Goal: Task Accomplishment & Management: Manage account settings

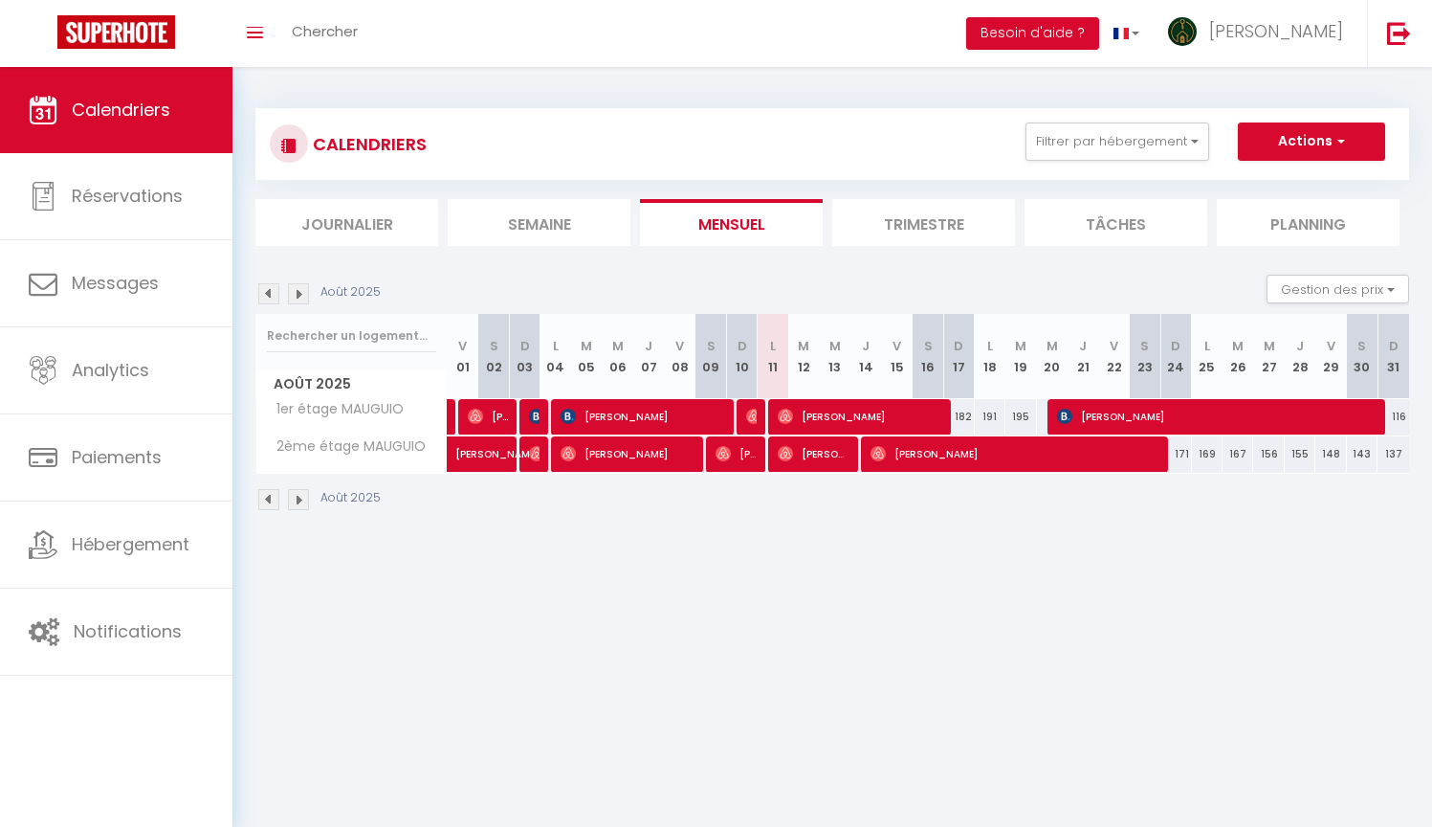
select select
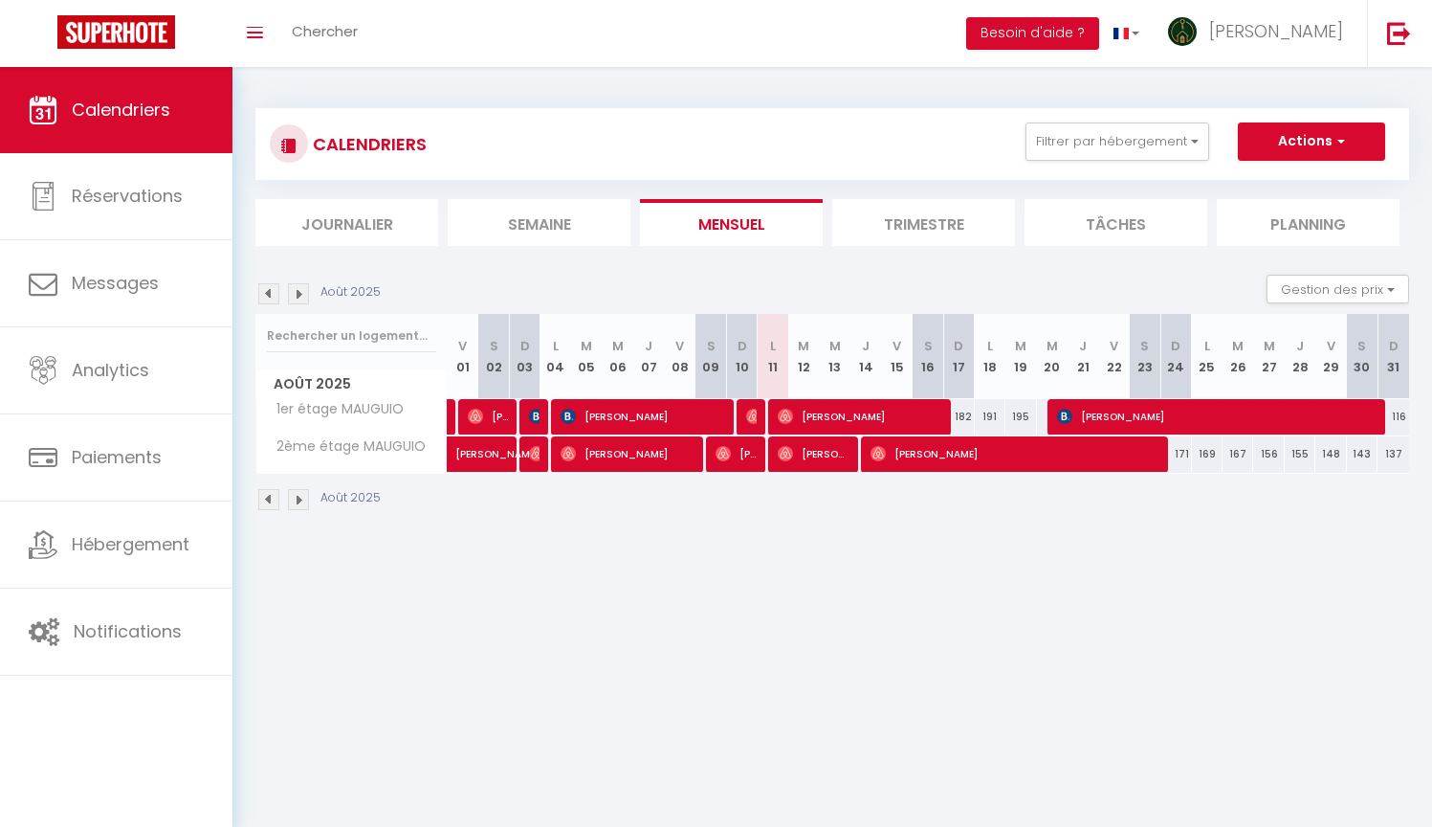
click at [752, 415] on img at bounding box center [753, 416] width 15 height 15
select select "OK"
select select "0"
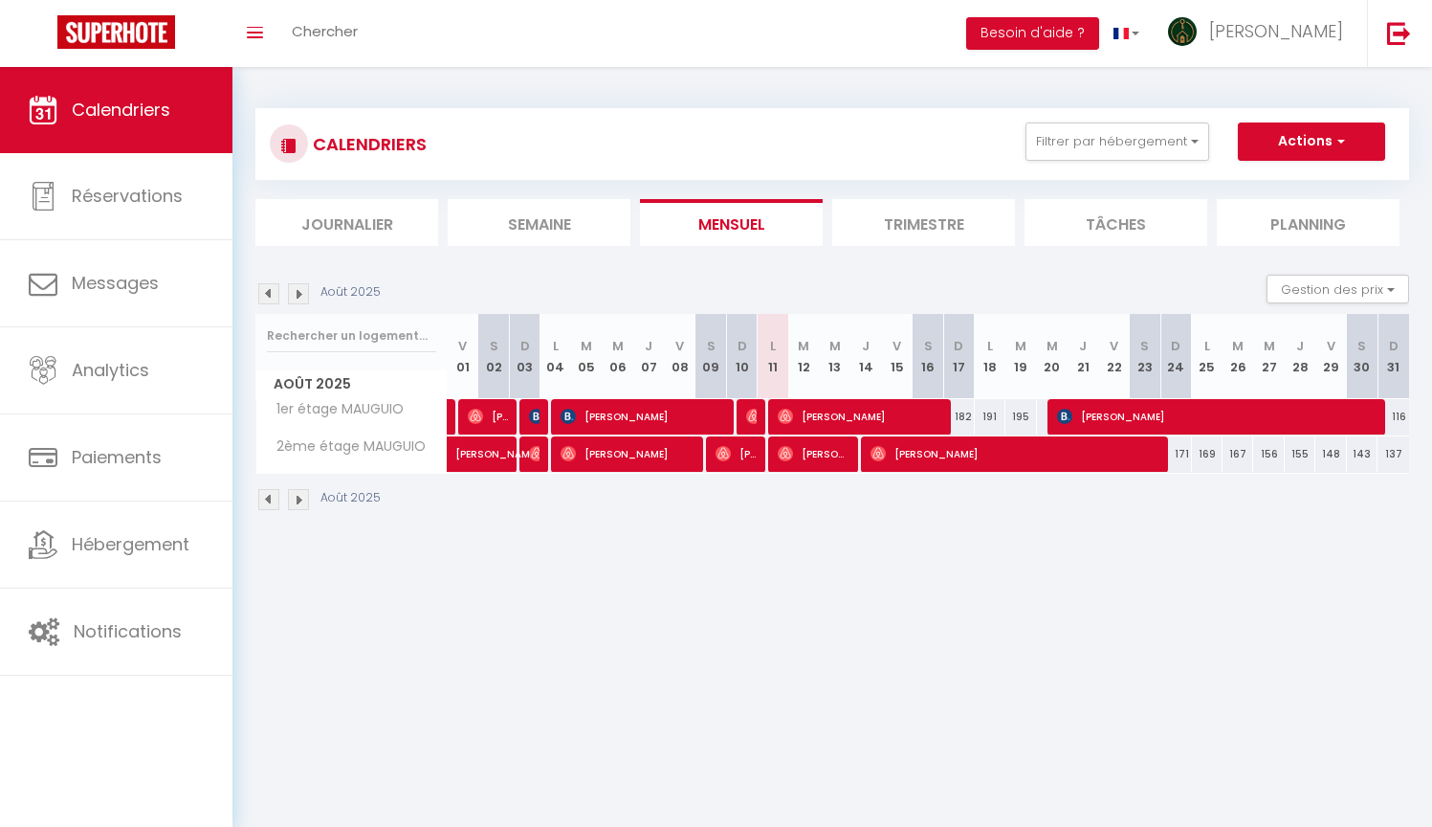
select select "1"
select select
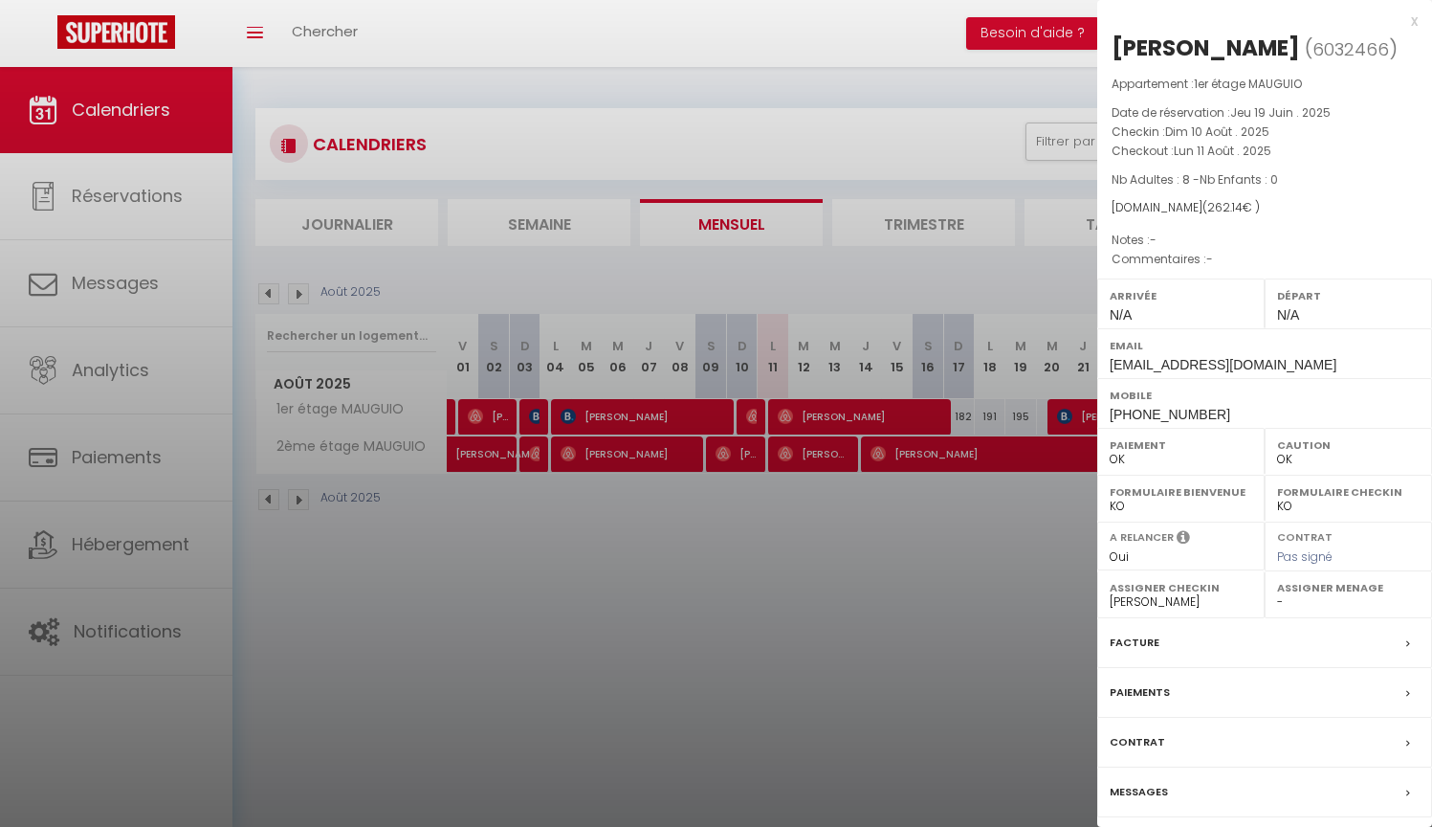
select select "30668"
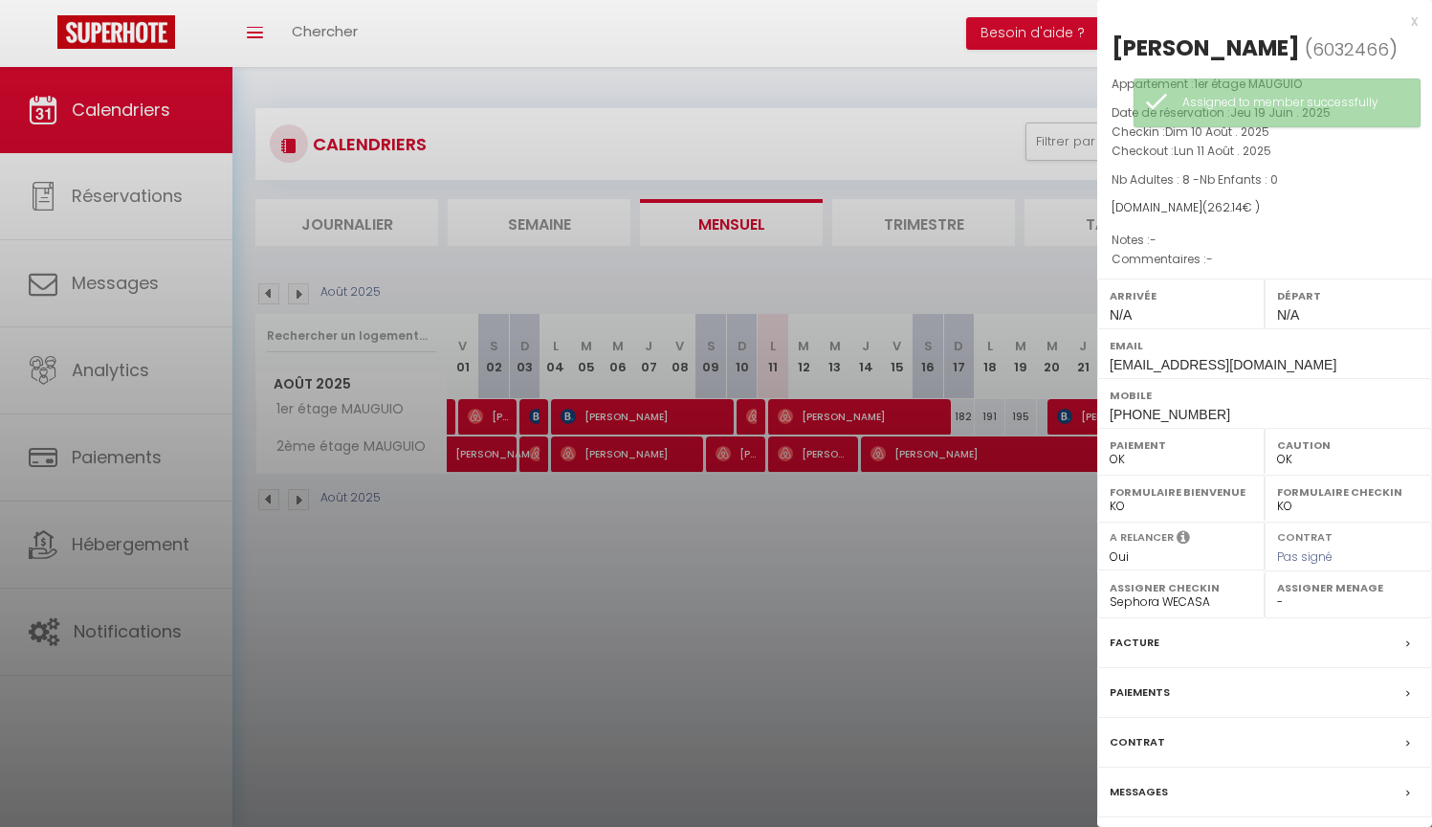
click at [922, 572] on div at bounding box center [716, 413] width 1432 height 827
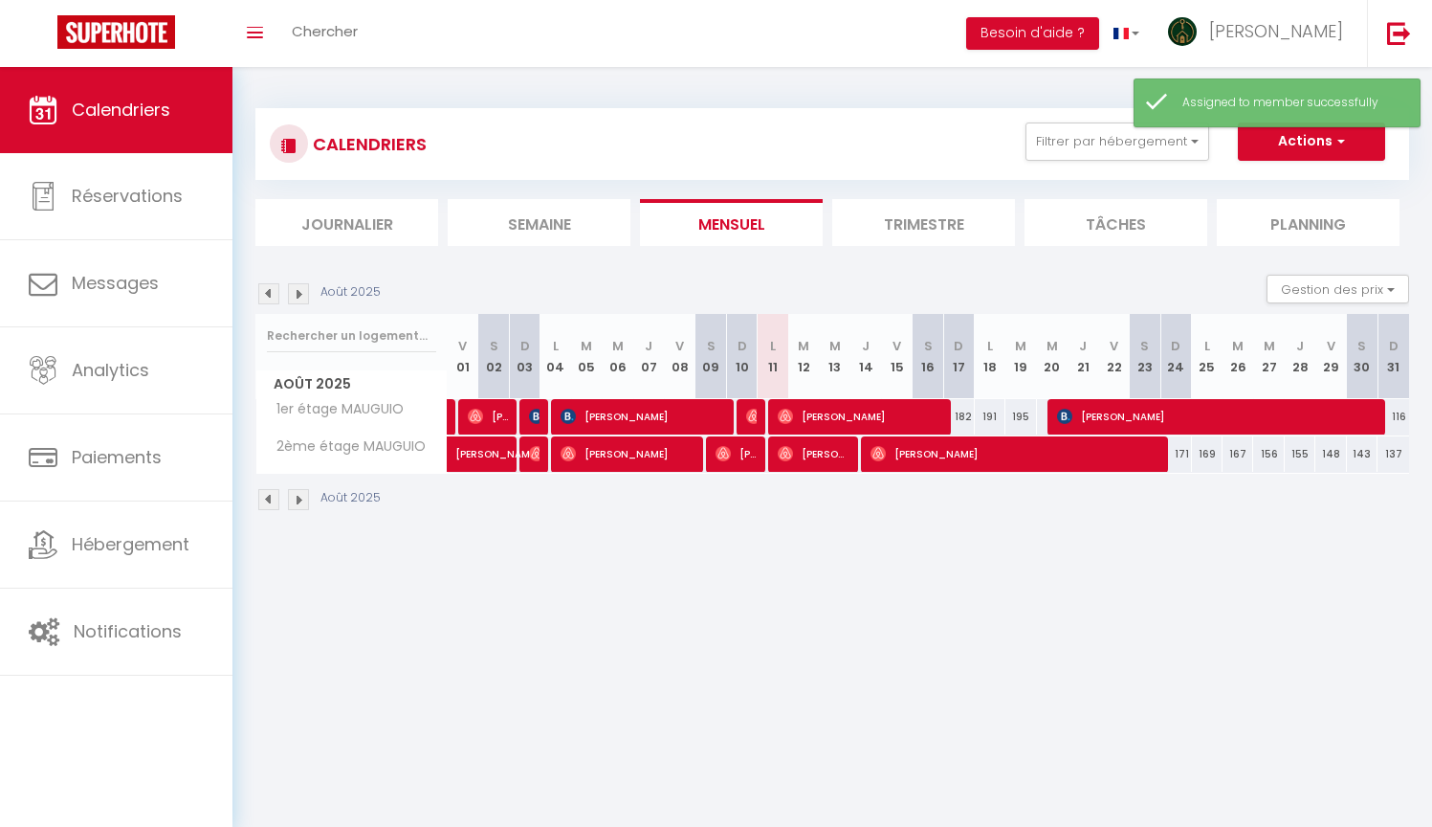
click at [741, 451] on span "[PERSON_NAME]" at bounding box center [736, 453] width 41 height 36
select select "30668"
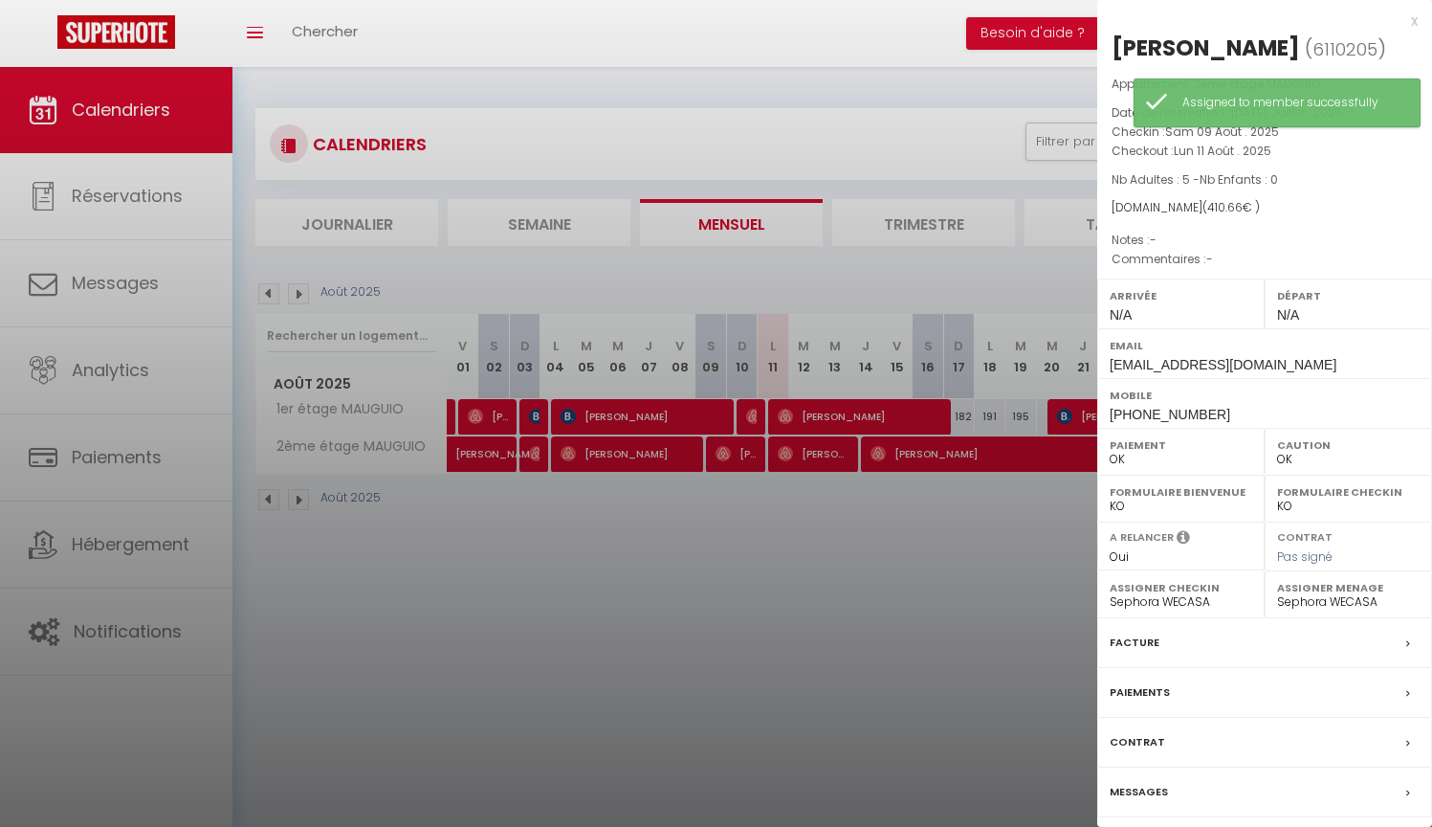
click at [1162, 594] on select "- [PERSON_NAME] Anya AKNINE Ahlam WECASA [PERSON_NAME] [PERSON_NAME] [PERSON_NA…" at bounding box center [1181, 601] width 143 height 17
select select "7934"
click at [1301, 596] on select "- [PERSON_NAME] Anya AKNINE Ahlam WECASA [PERSON_NAME] [PERSON_NAME] [PERSON_NA…" at bounding box center [1348, 601] width 143 height 17
select select
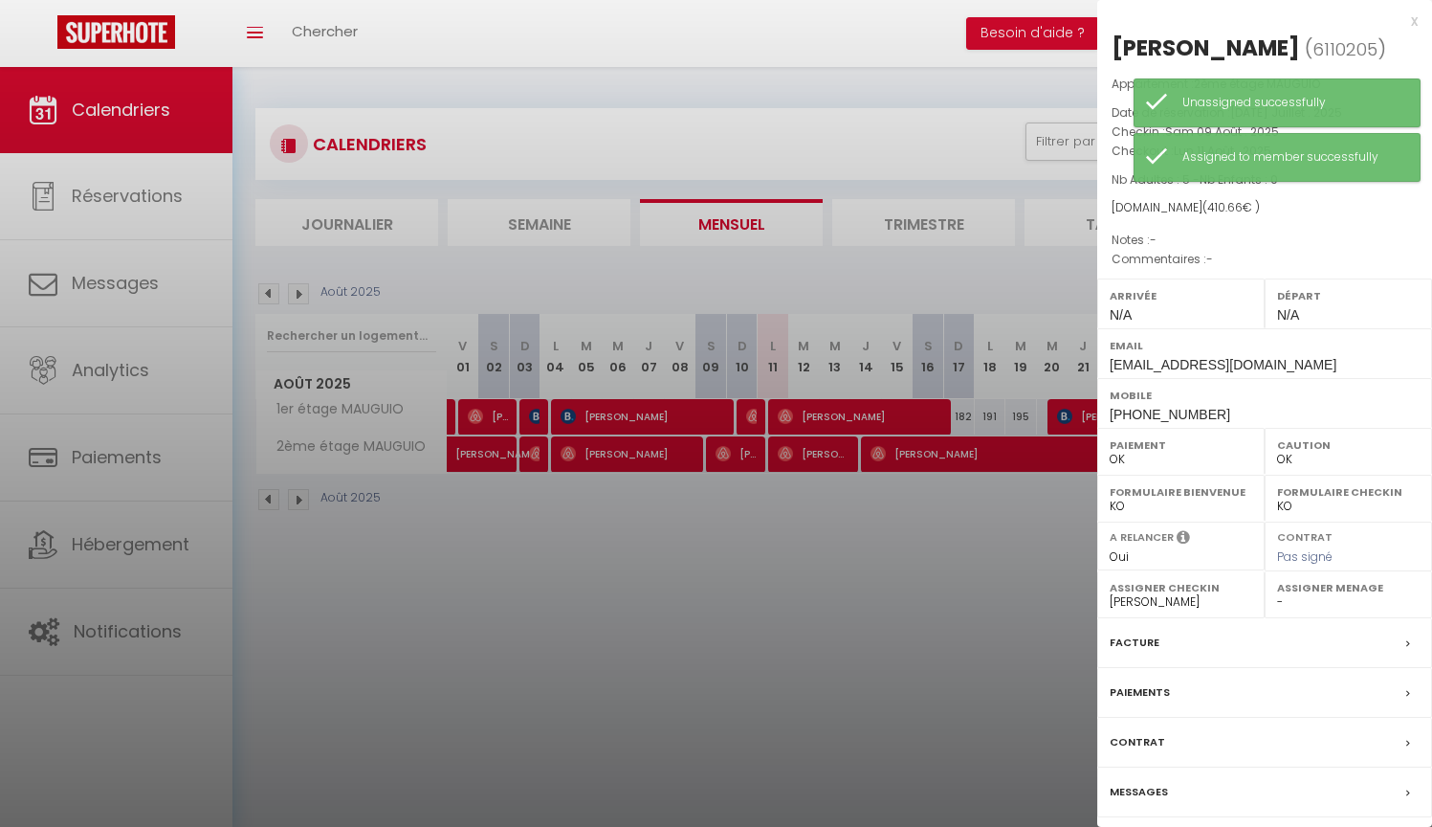
click at [955, 560] on div at bounding box center [716, 413] width 1432 height 827
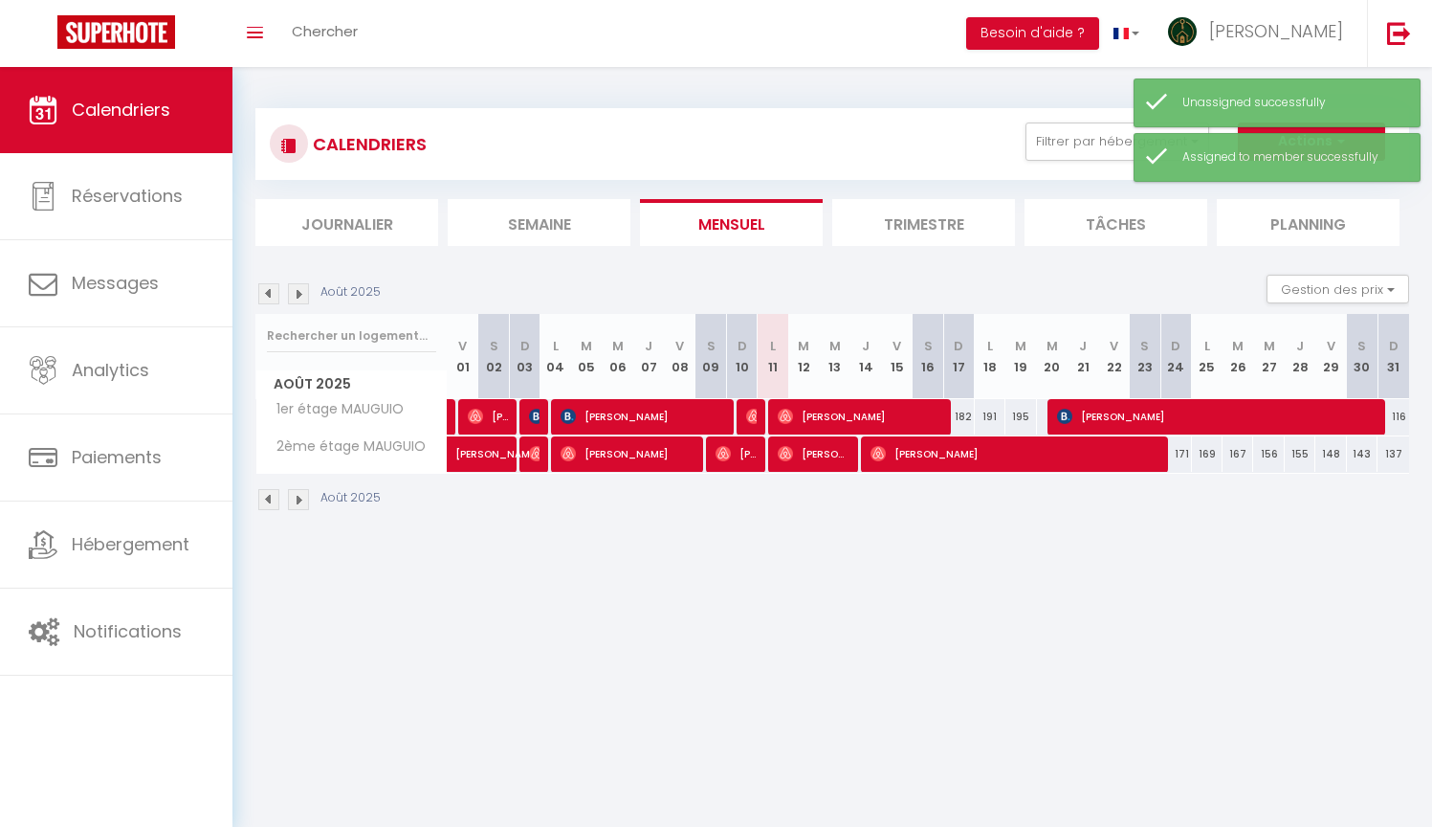
click at [741, 462] on span "[PERSON_NAME]" at bounding box center [736, 453] width 41 height 36
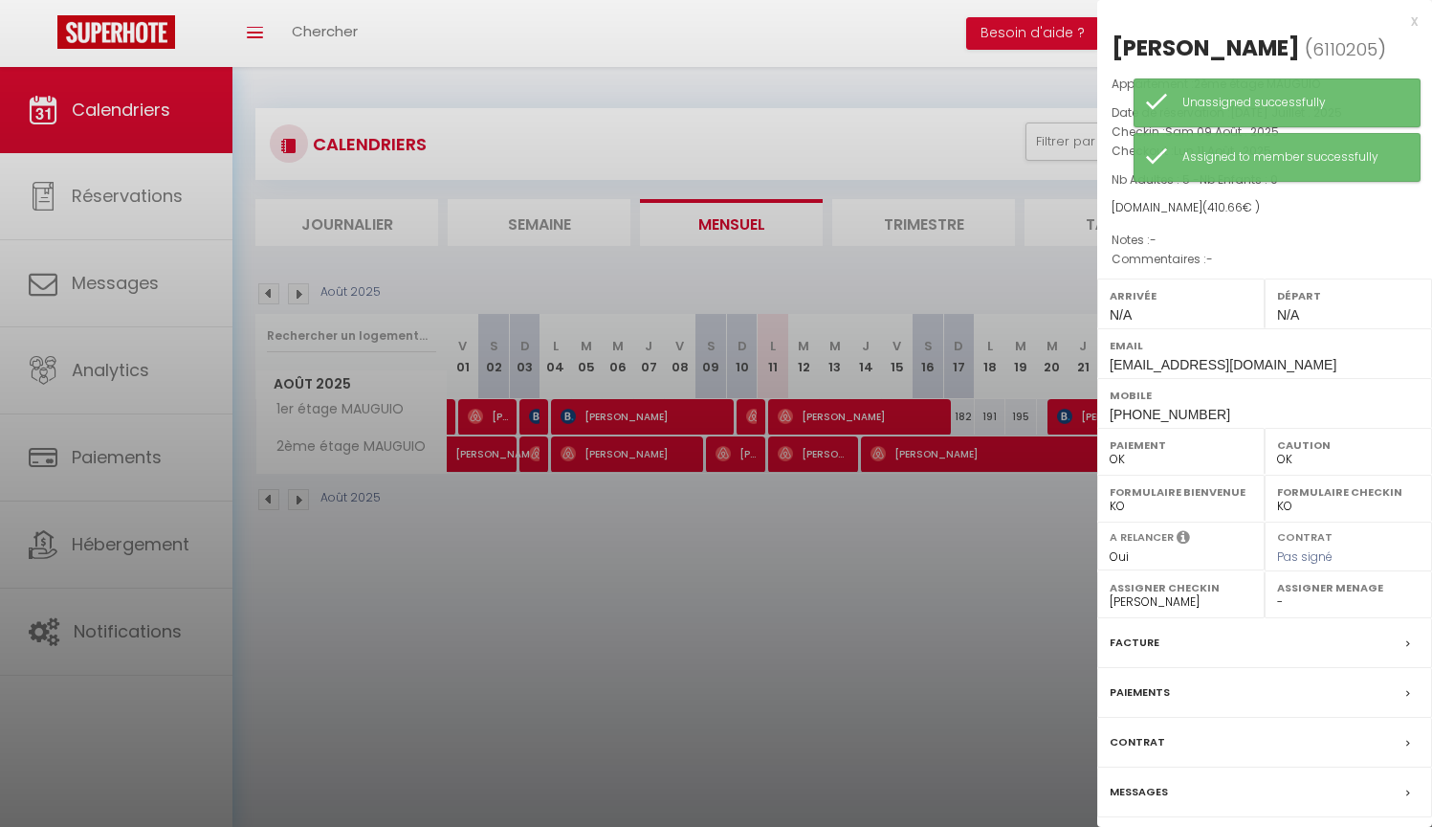
click at [804, 597] on div at bounding box center [716, 413] width 1432 height 827
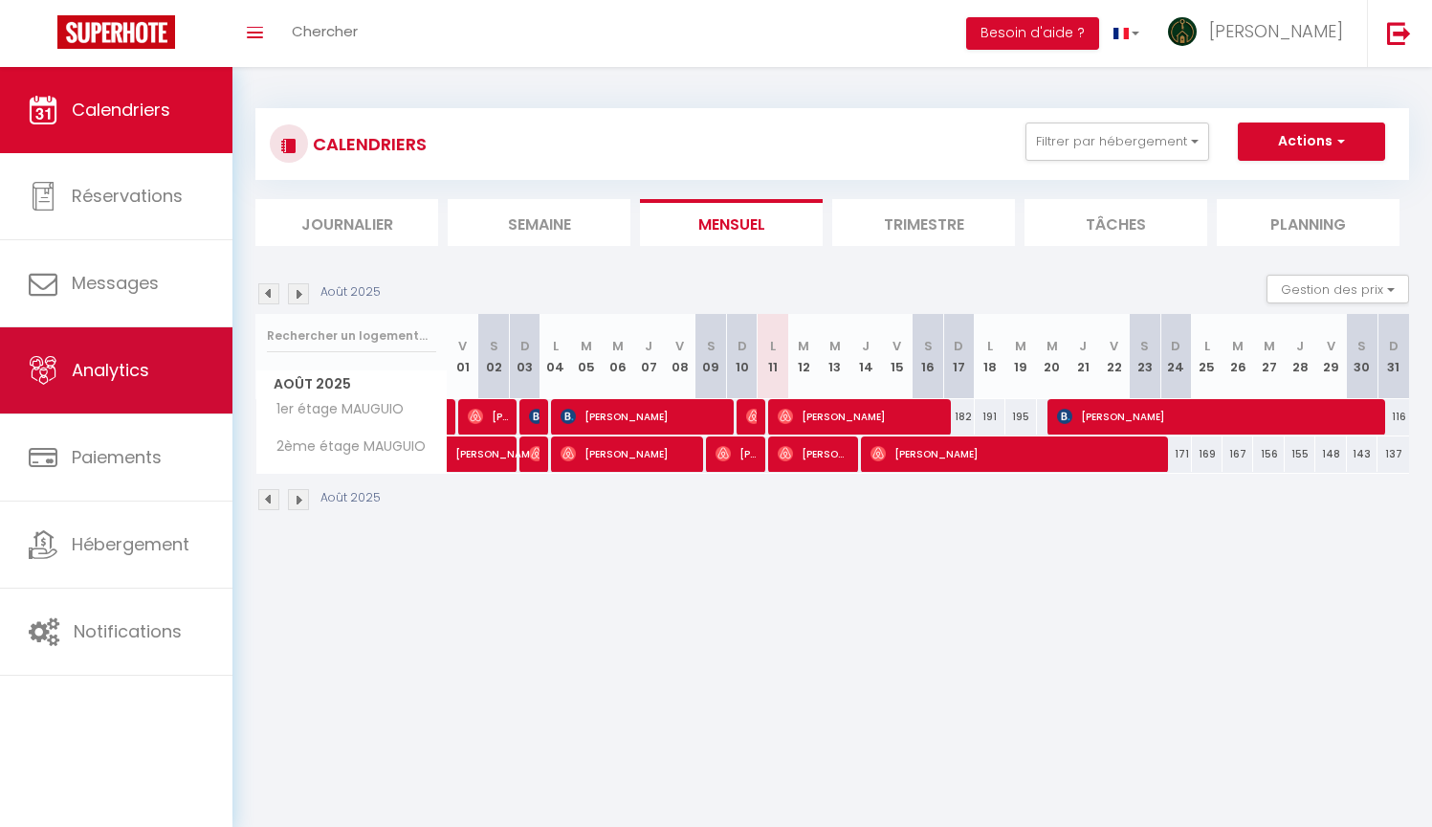
click at [126, 390] on link "Analytics" at bounding box center [116, 370] width 232 height 86
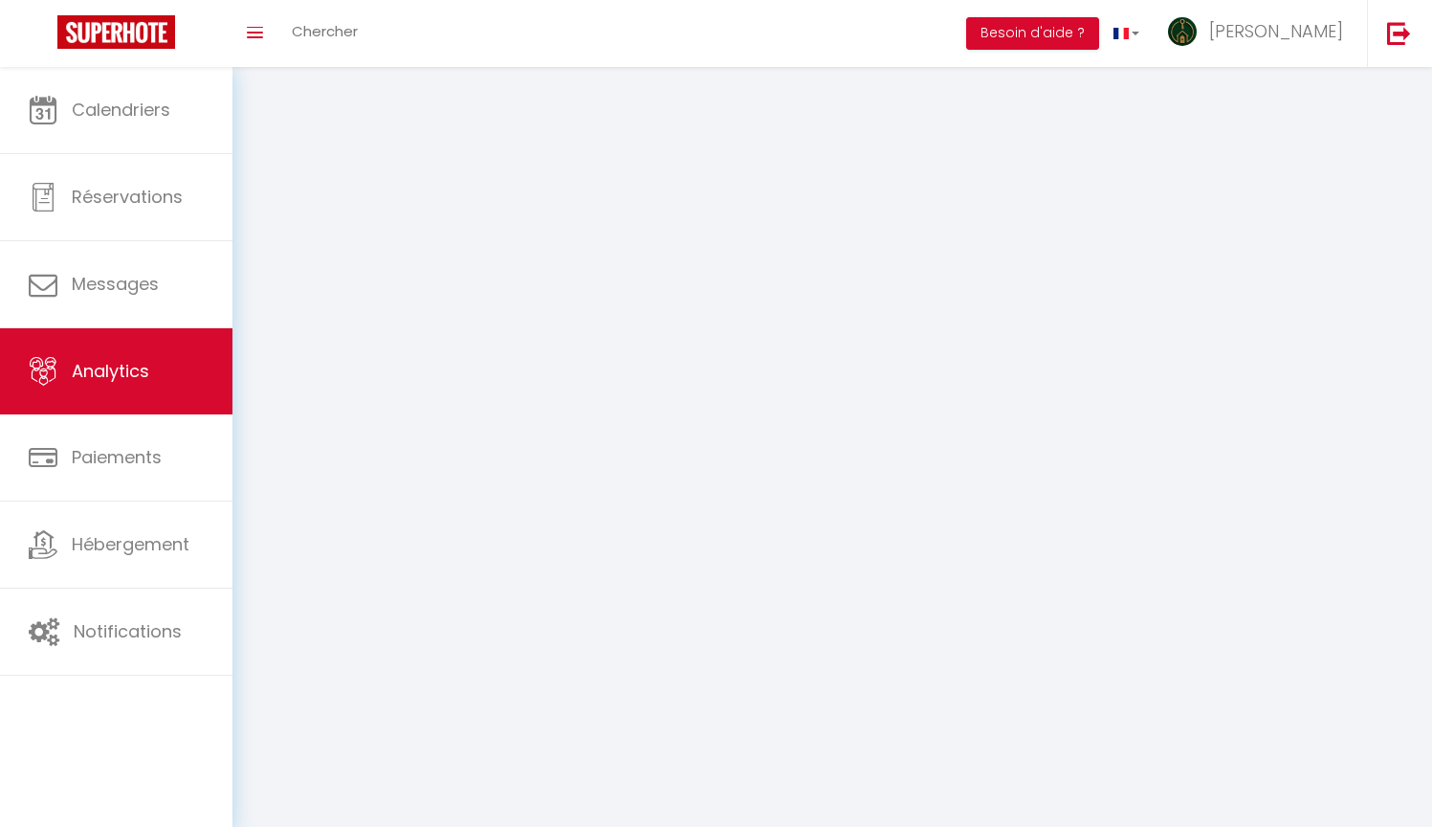
select select "2025"
select select "8"
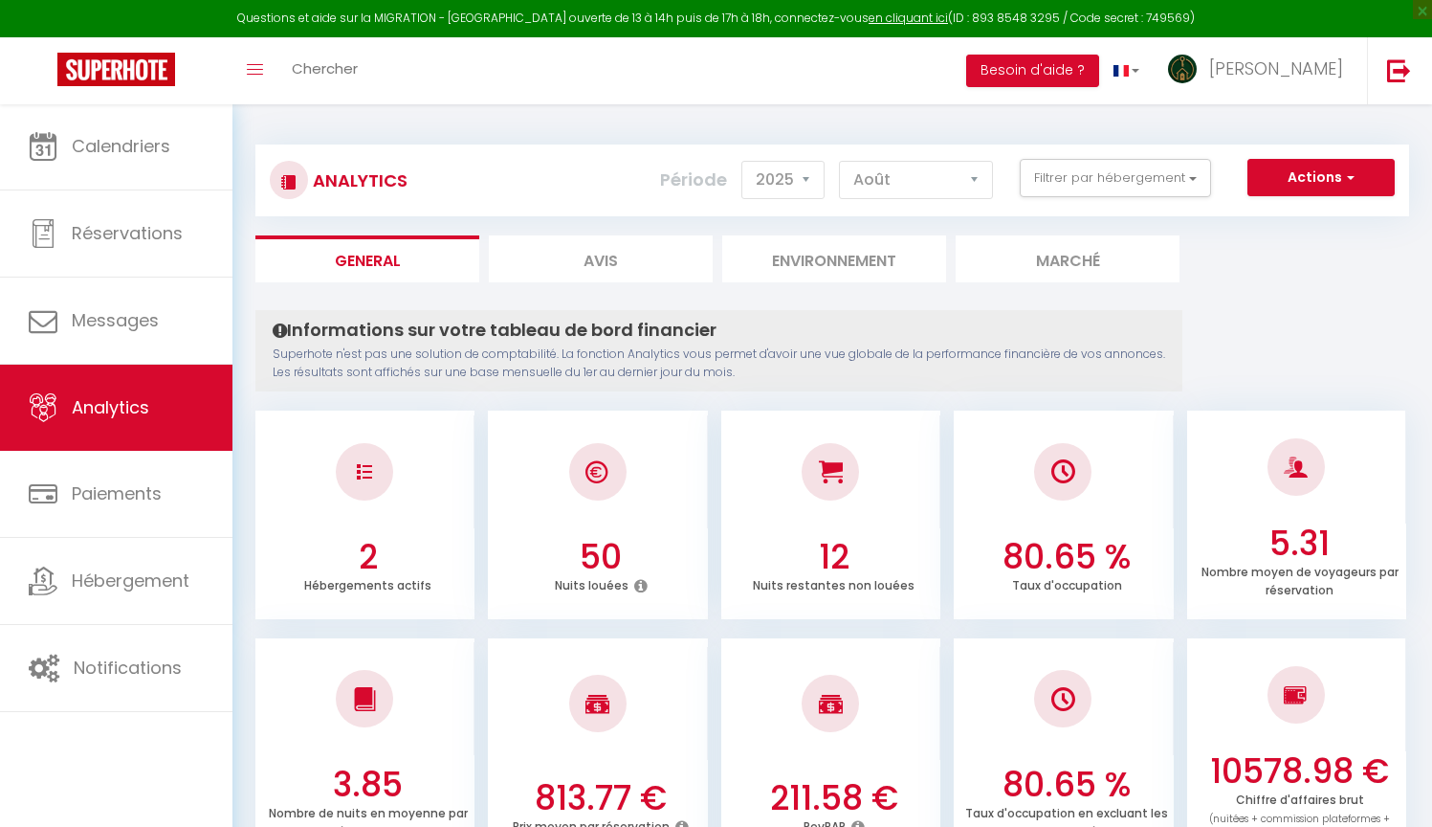
click at [631, 269] on li "Avis" at bounding box center [601, 258] width 224 height 47
select select "2025"
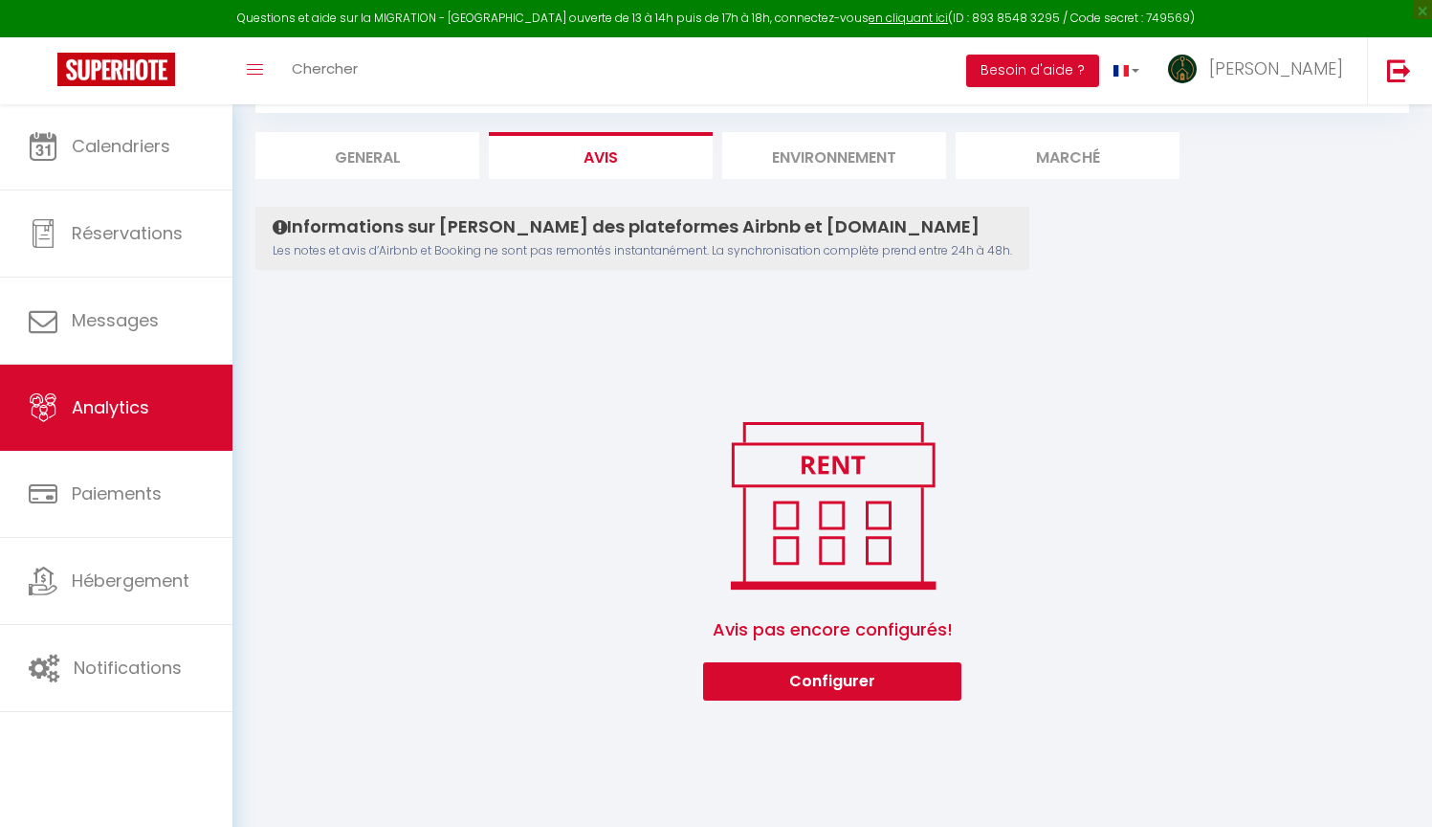
scroll to position [103, 0]
click at [869, 681] on button "Configurer" at bounding box center [832, 681] width 258 height 38
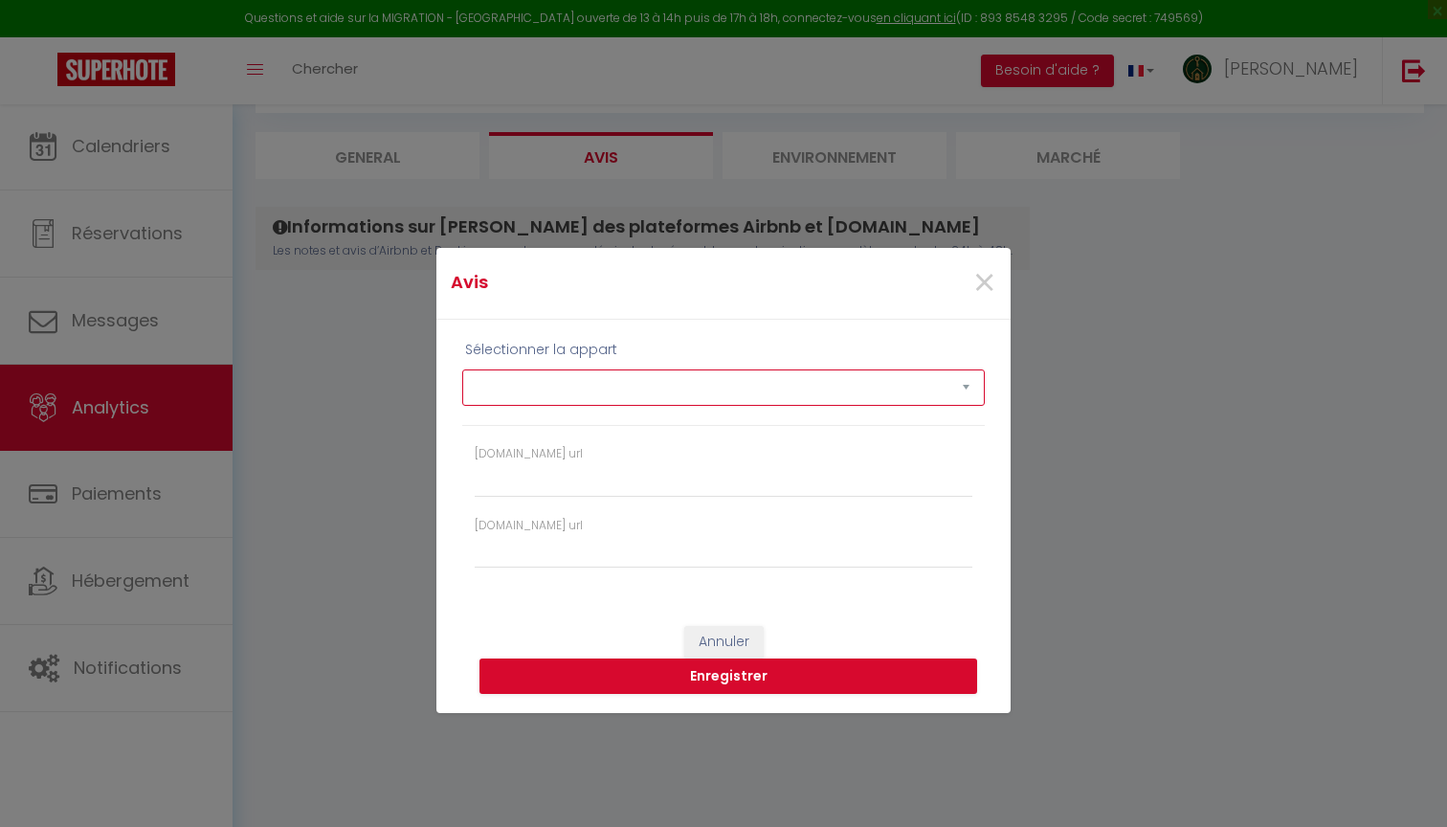
click at [683, 378] on select "1er étage MAUGUIO 2ème étage MAUGUIO" at bounding box center [723, 387] width 522 height 36
select select "42941"
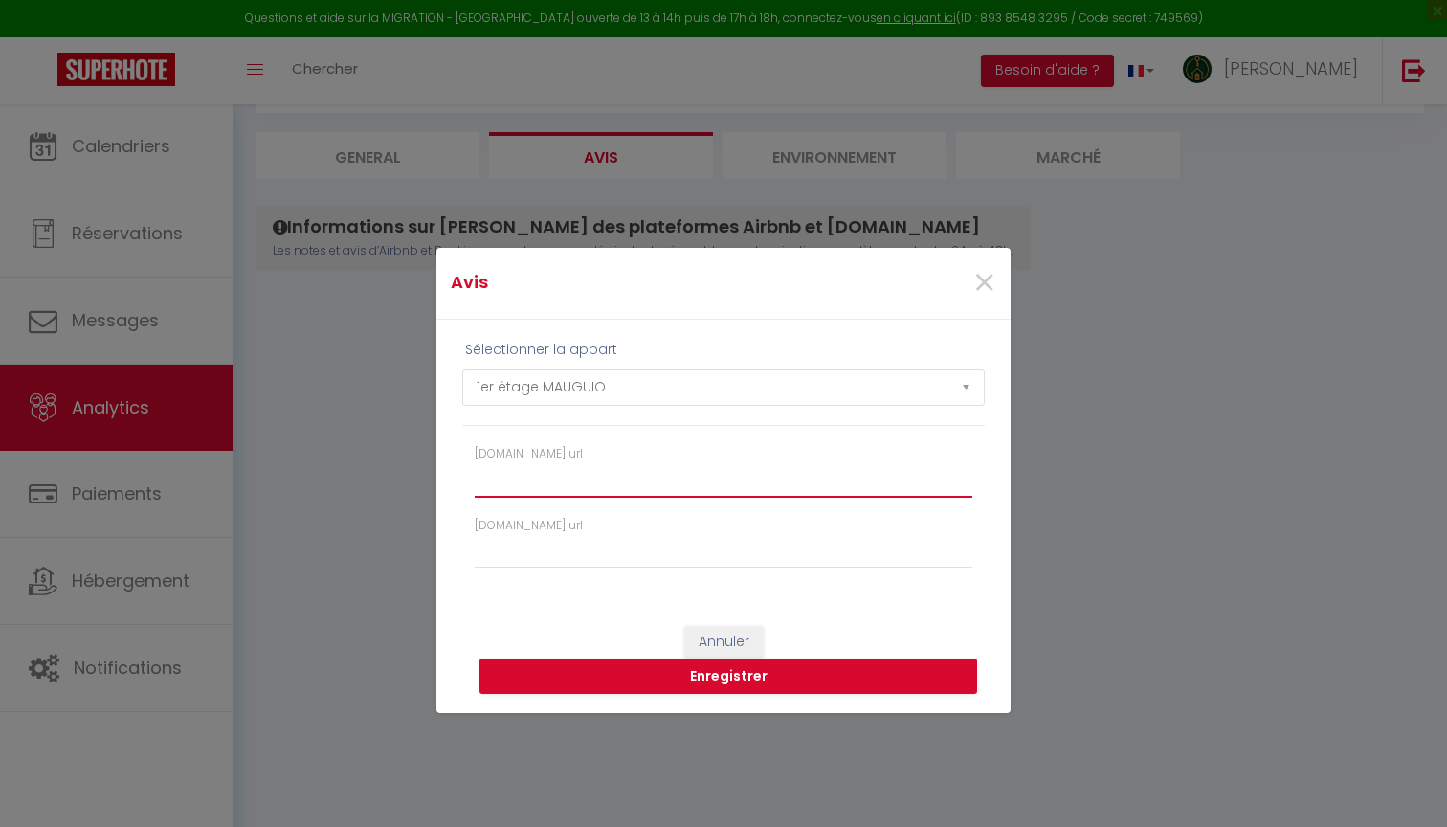
click at [645, 479] on input "[DOMAIN_NAME] url" at bounding box center [724, 479] width 498 height 34
paste input "[URL][DOMAIN_NAME]"
type input "[URL][DOMAIN_NAME]"
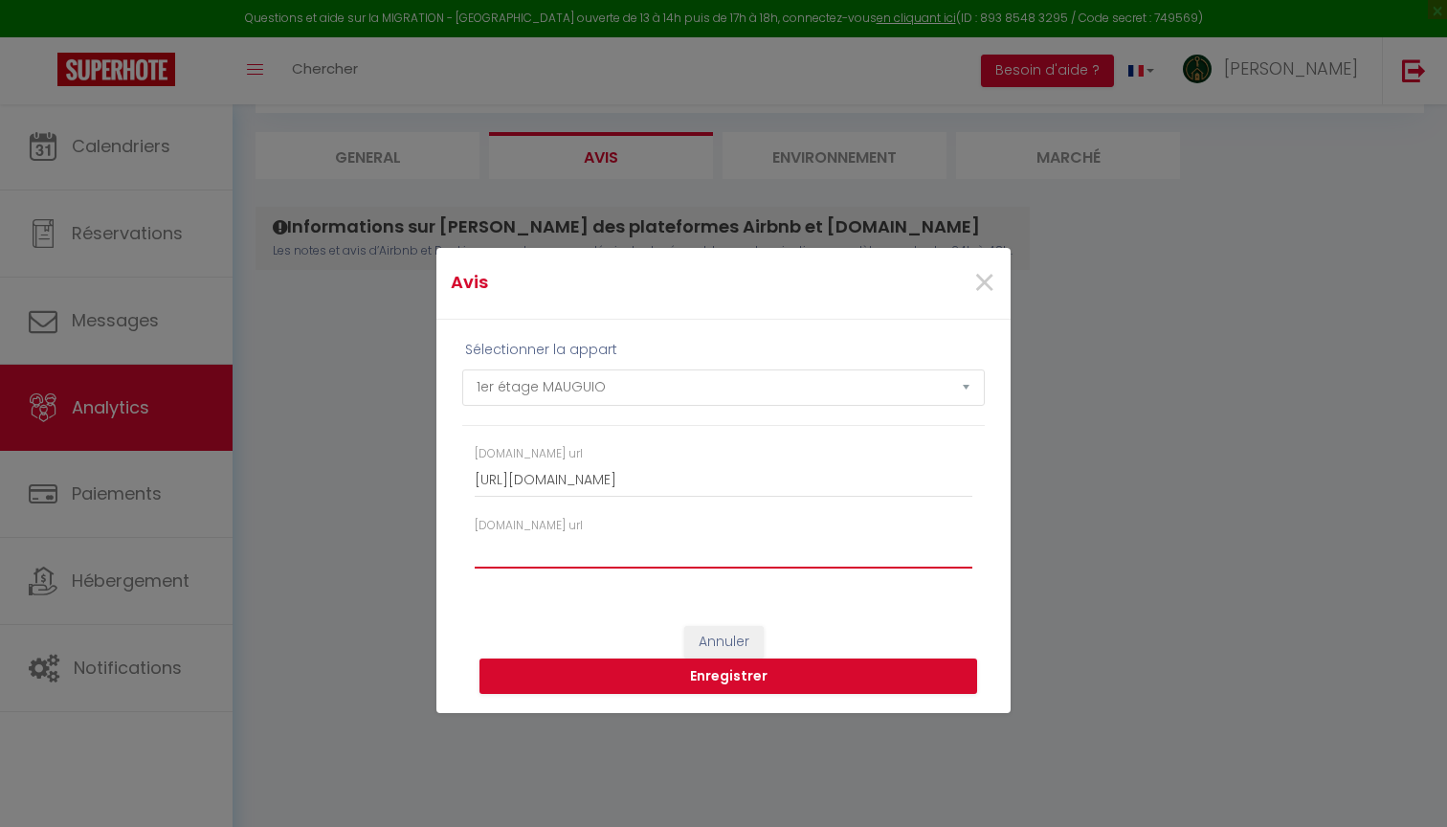
paste input "[URL][DOMAIN_NAME]"
type input "[URL][DOMAIN_NAME]"
click at [713, 678] on button "Enregistrer" at bounding box center [728, 676] width 498 height 36
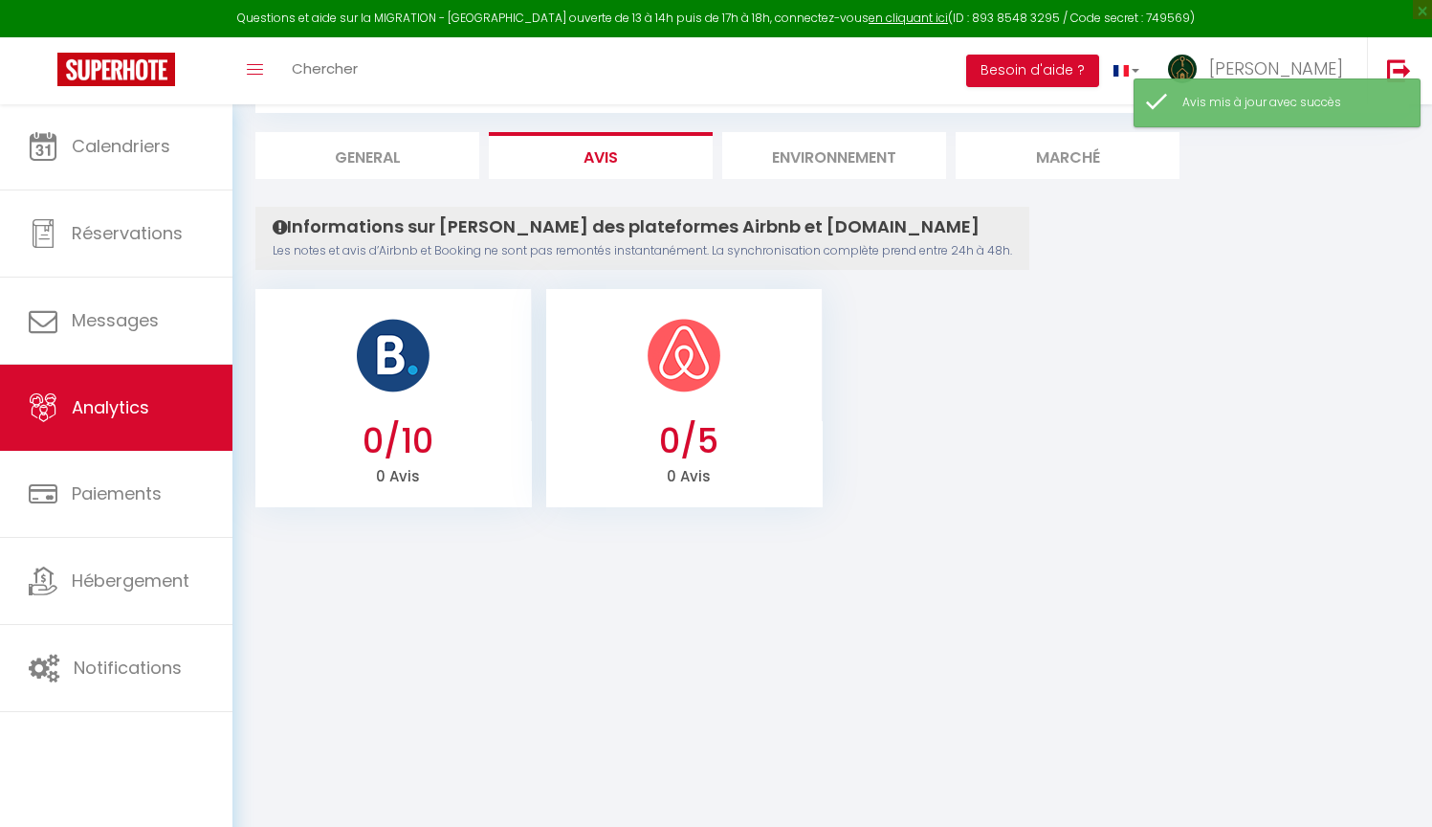
click at [1096, 400] on ul "0/10 0 Avis 0/5 0 Avis" at bounding box center [832, 395] width 1154 height 223
click at [819, 153] on li "Environnement" at bounding box center [834, 155] width 224 height 47
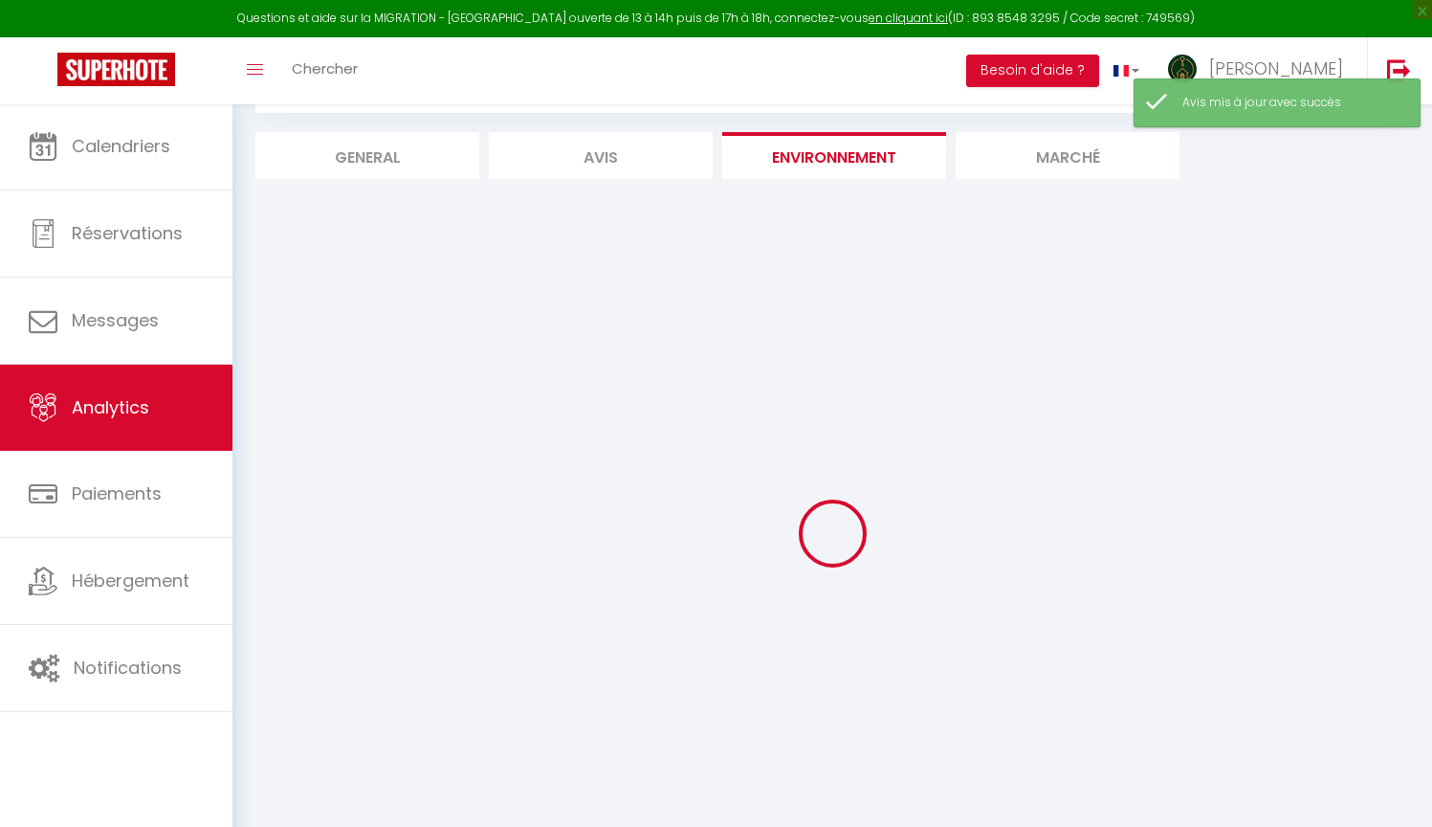
scroll to position [23, 0]
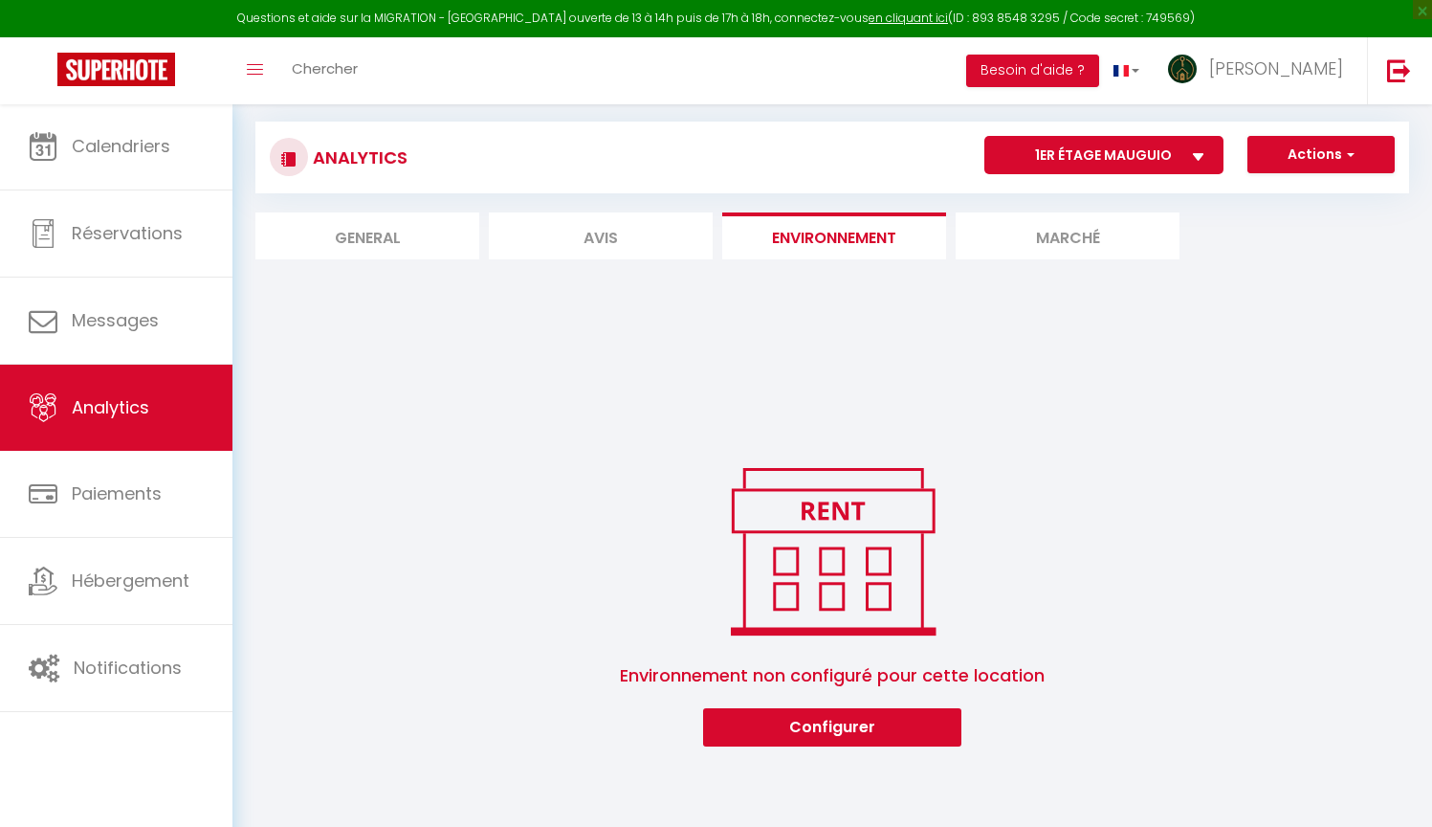
click at [829, 733] on button "Configurer" at bounding box center [832, 727] width 258 height 38
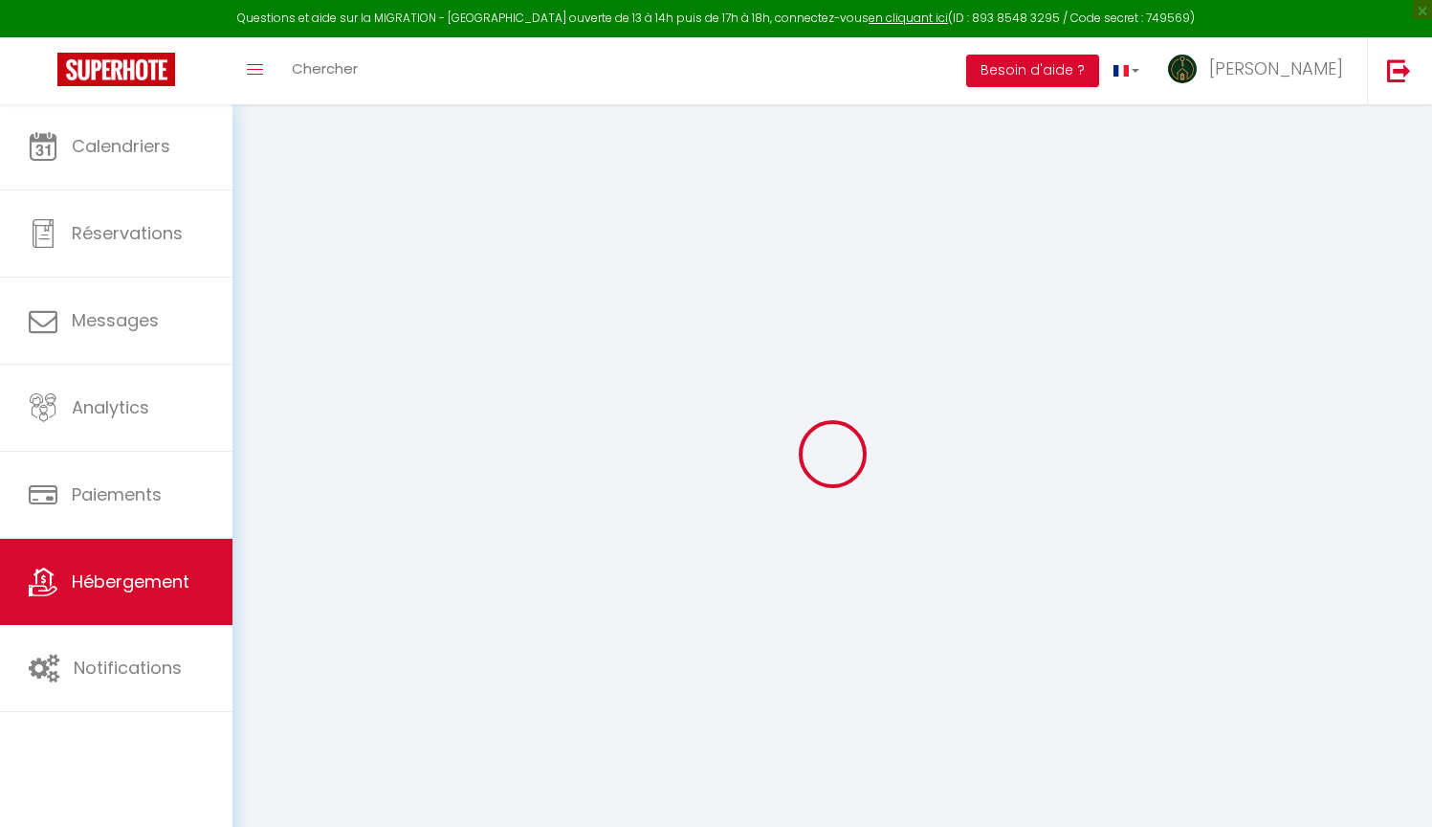
select select "IgloohomeV2"
type input "[EMAIL_ADDRESS][DOMAIN_NAME]"
checkbox input "true"
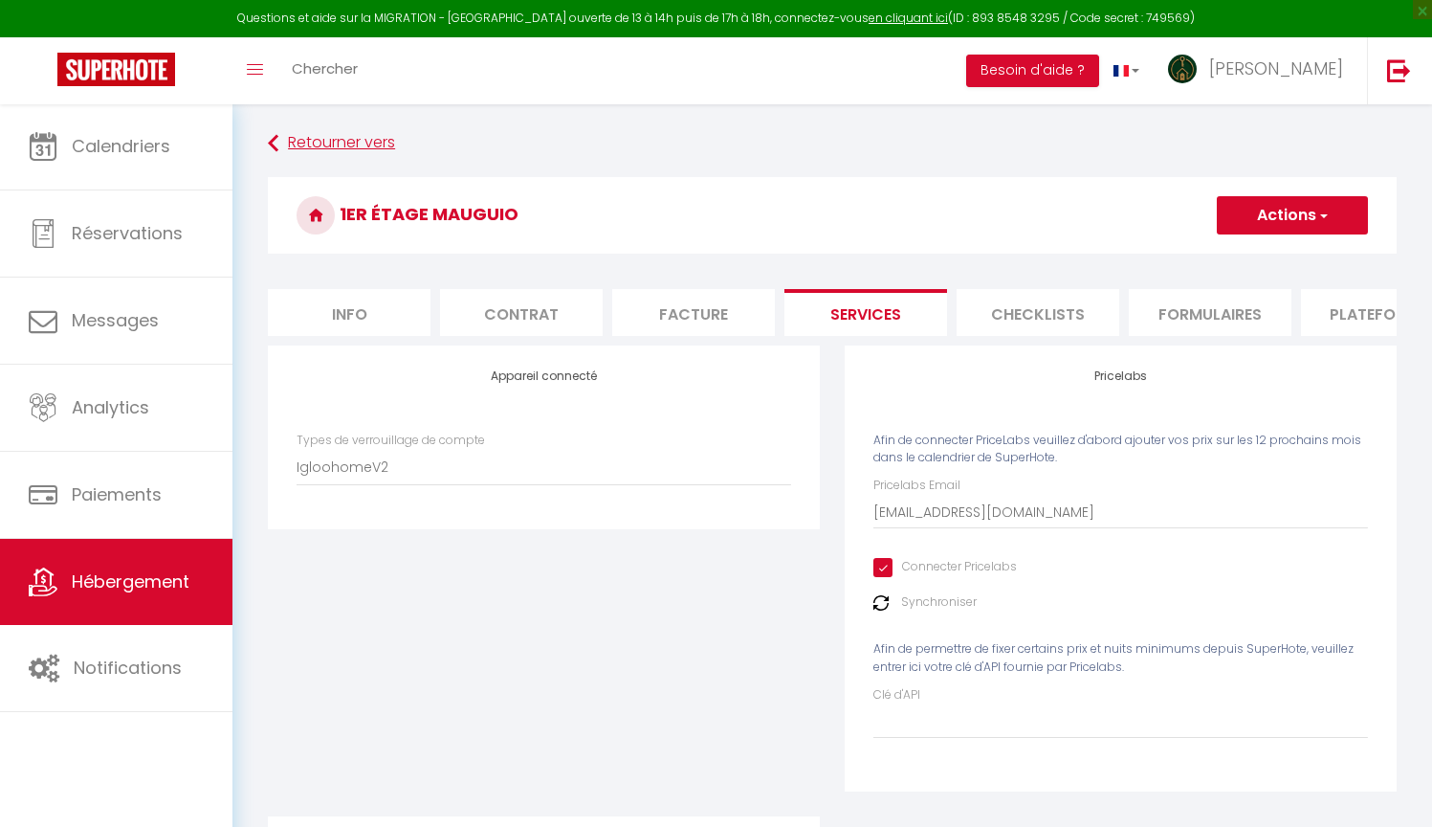
click at [313, 139] on link "Retourner vers" at bounding box center [832, 143] width 1129 height 34
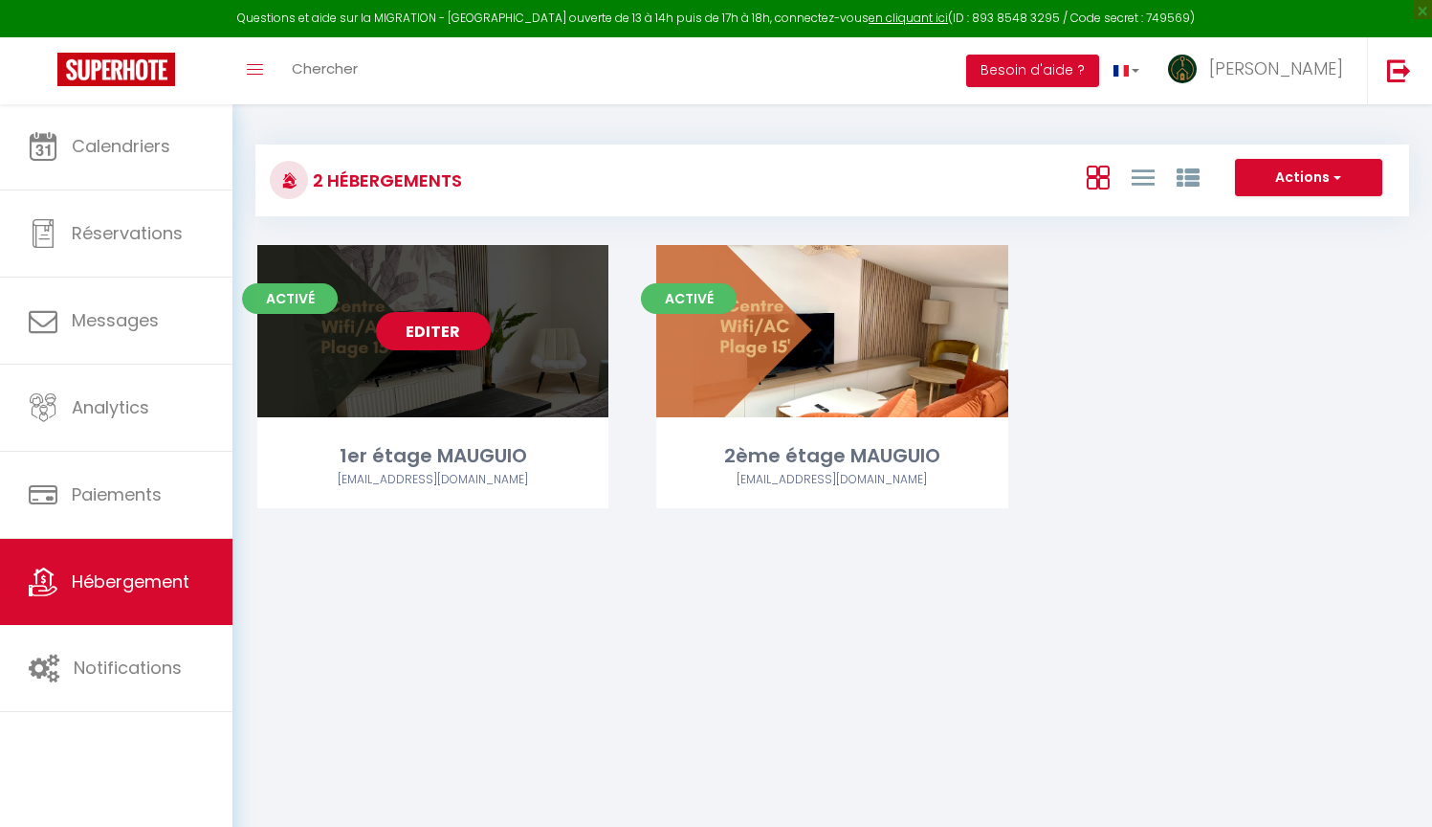
click at [440, 328] on link "Editer" at bounding box center [433, 331] width 115 height 38
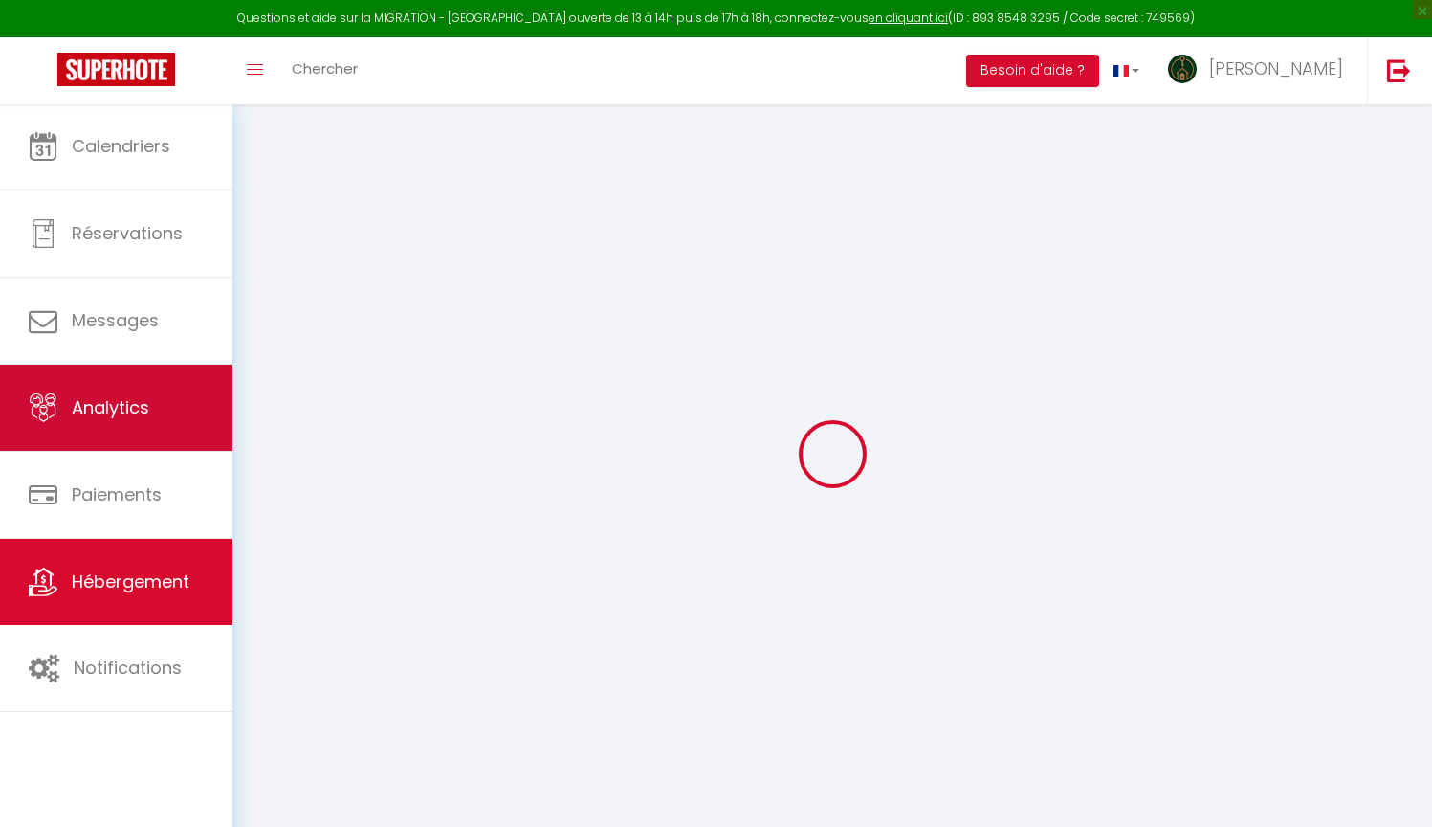
click at [168, 392] on link "Analytics" at bounding box center [116, 408] width 232 height 86
select select "2025"
select select "8"
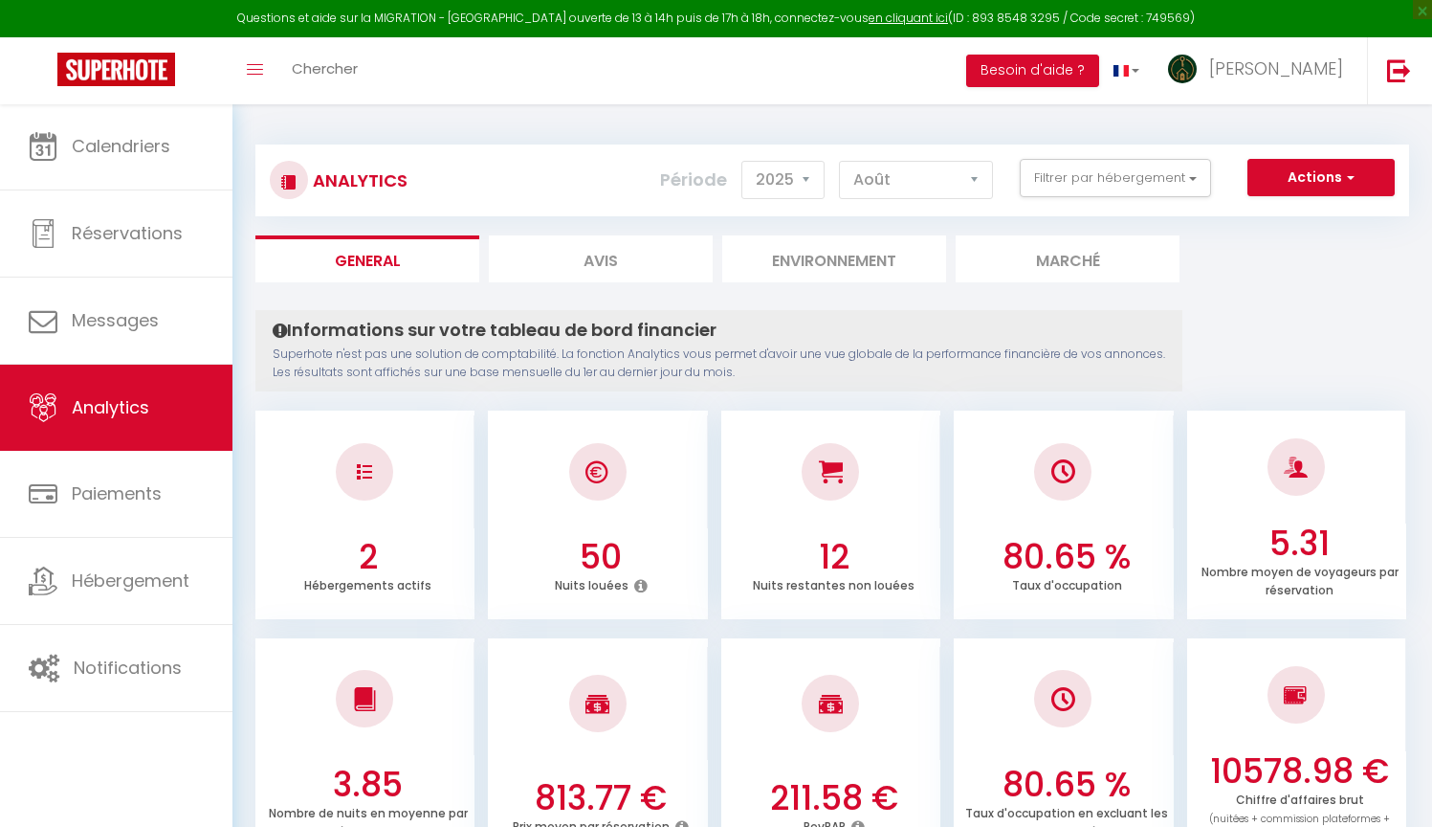
click at [638, 264] on li "Avis" at bounding box center [601, 258] width 224 height 47
select select "2025"
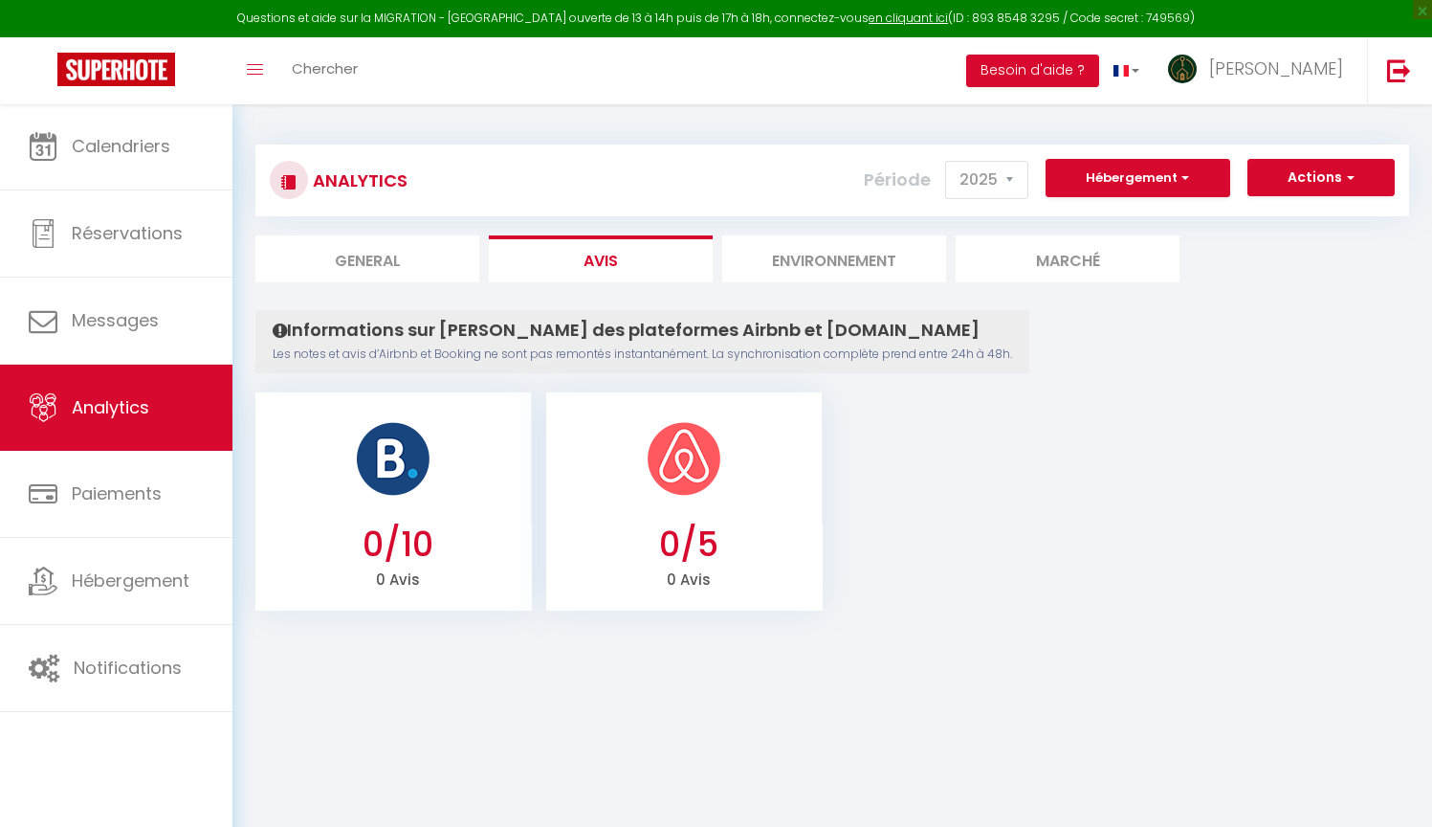
click at [839, 249] on li "Environnement" at bounding box center [834, 258] width 224 height 47
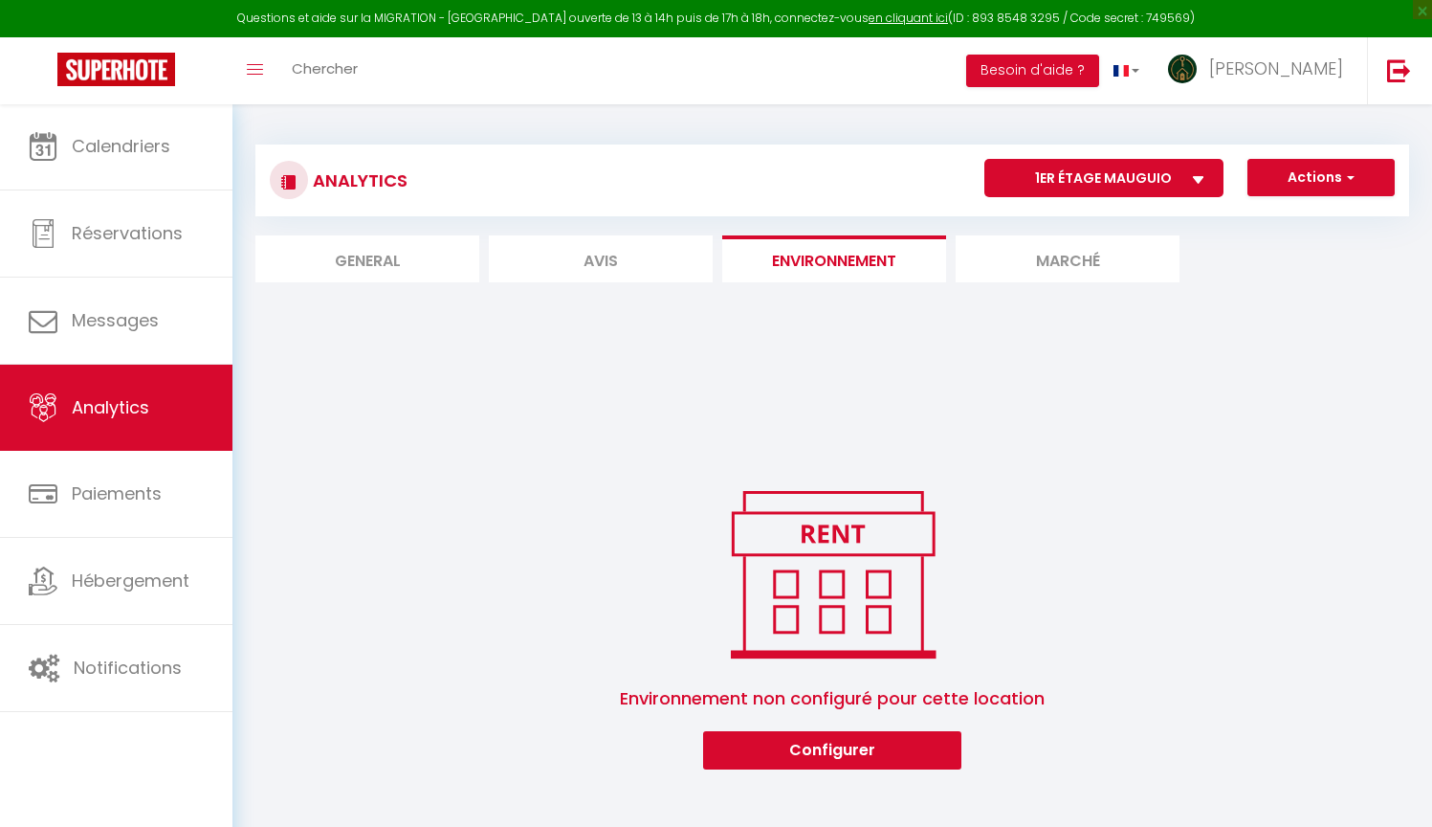
click at [1008, 263] on li "Marché" at bounding box center [1068, 258] width 224 height 47
select select
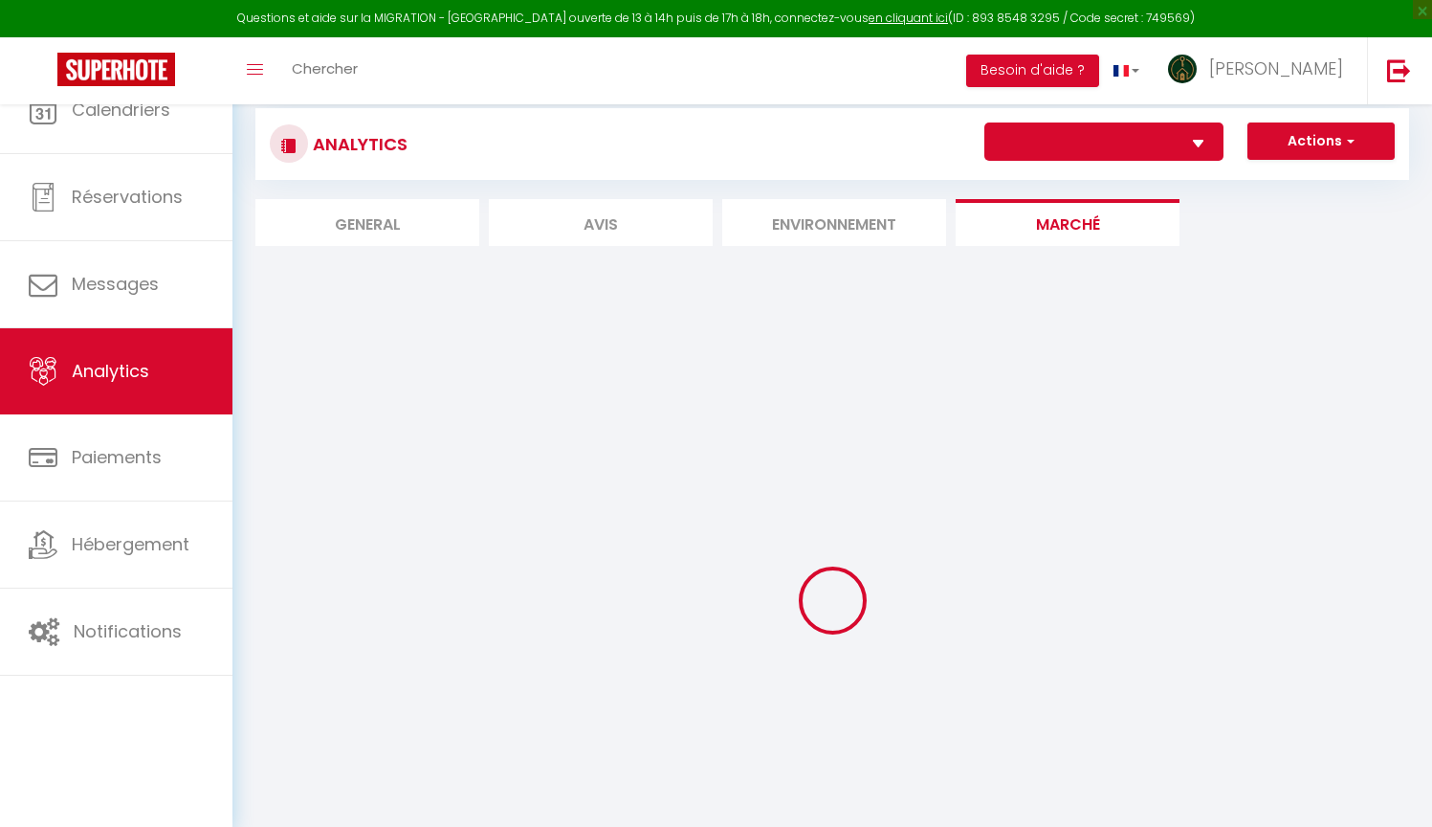
select select
select select "2"
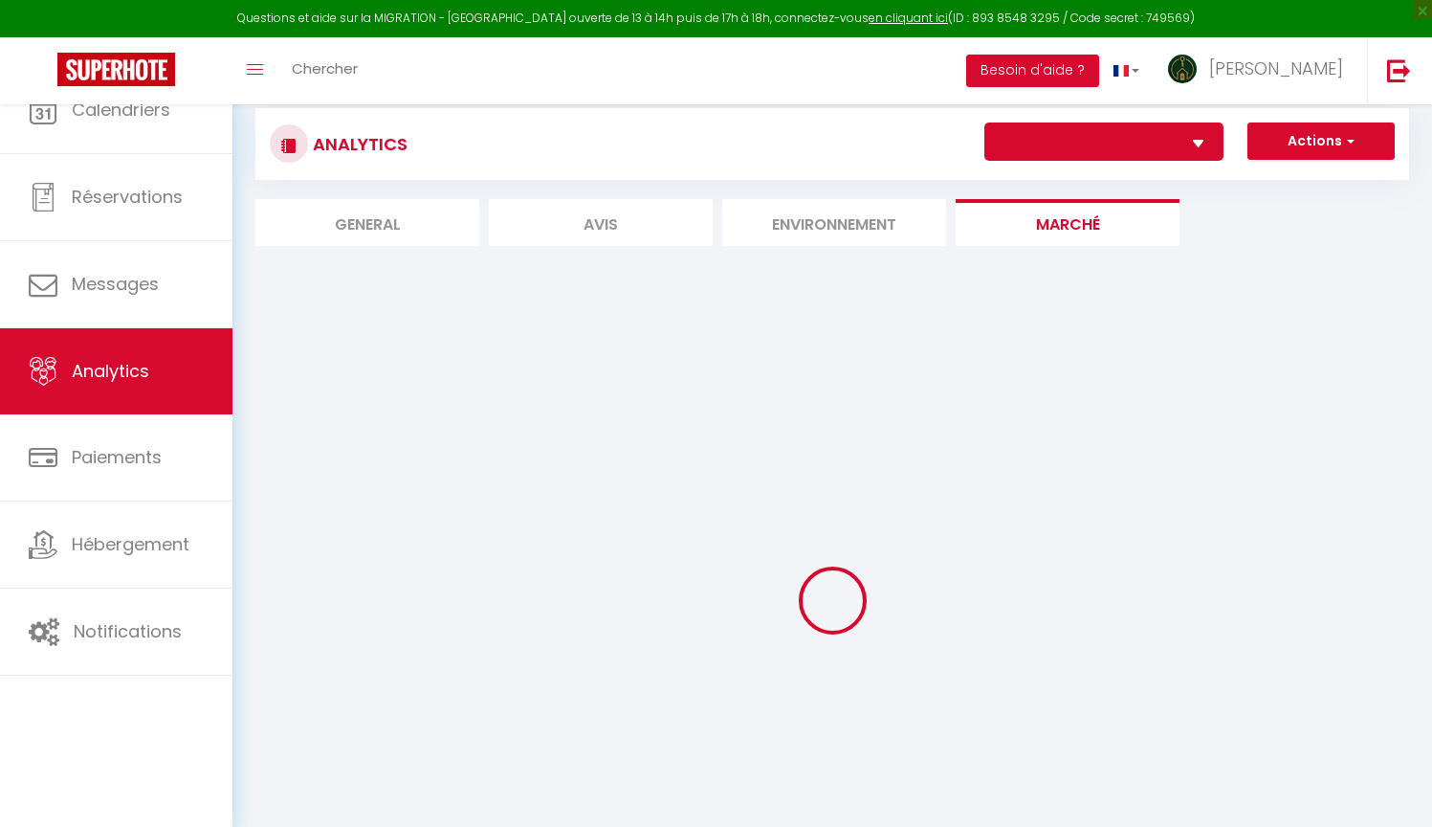
select select "1"
select select "42941"
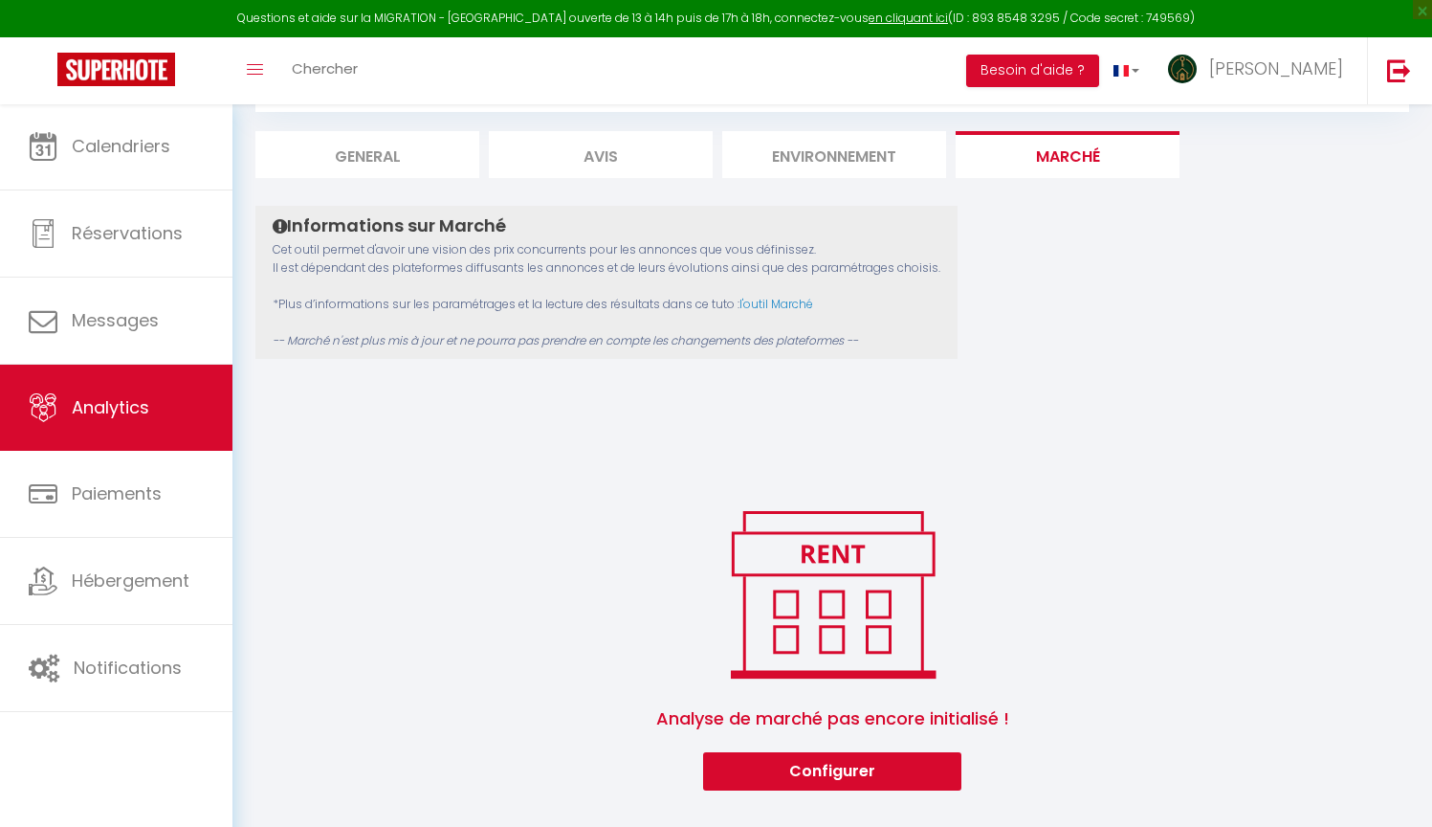
scroll to position [103, 0]
click at [871, 769] on button "Configurer" at bounding box center [832, 772] width 258 height 38
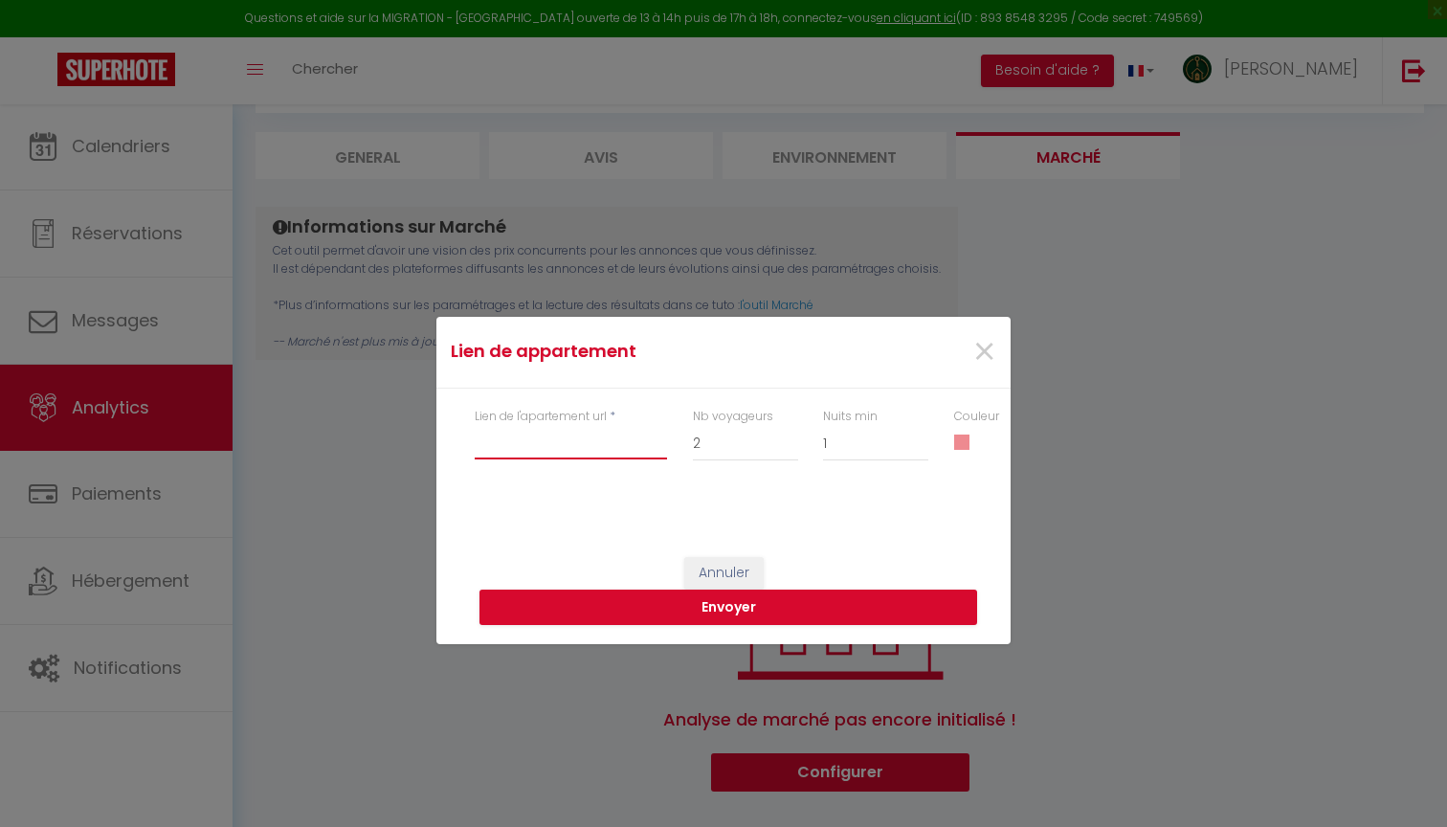
click at [548, 452] on input "Lien de l'apartement url" at bounding box center [571, 442] width 192 height 34
paste input "[URL][DOMAIN_NAME]"
type input "[URL][DOMAIN_NAME]"
click at [763, 445] on select "1 2 3 4 5 6 7 8 9 10 11 12 13 14 15 16 17 18 19 20" at bounding box center [745, 443] width 105 height 36
select select "8"
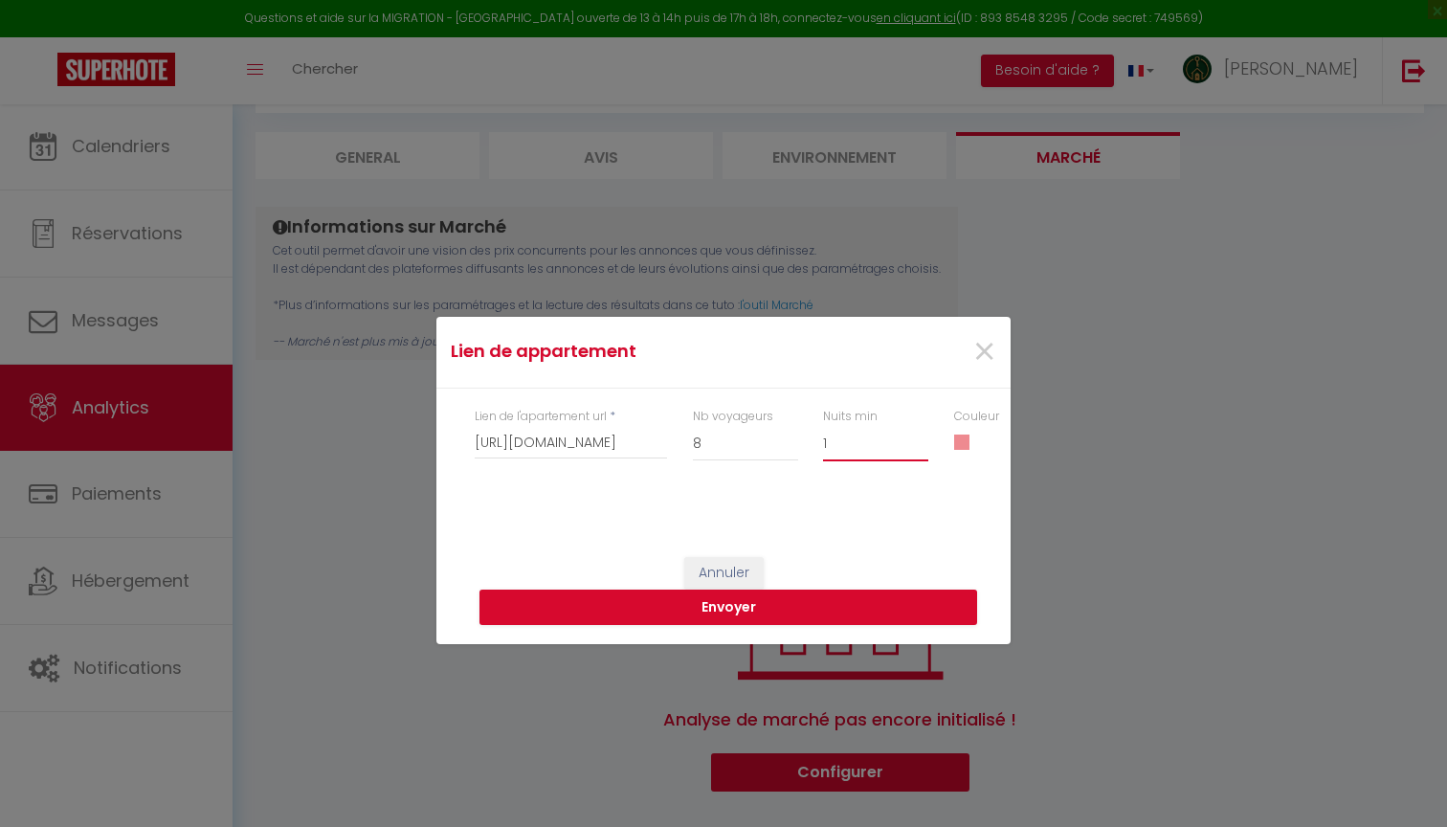
click at [876, 439] on select "1 2 3 4 5 6 7 8 9 10 11 12 13 14 15 16 17 18 19 20 21 22 23 24 25 26 27 28 29 30" at bounding box center [875, 443] width 105 height 36
select select "2"
click at [791, 615] on button "Envoyer" at bounding box center [728, 607] width 498 height 36
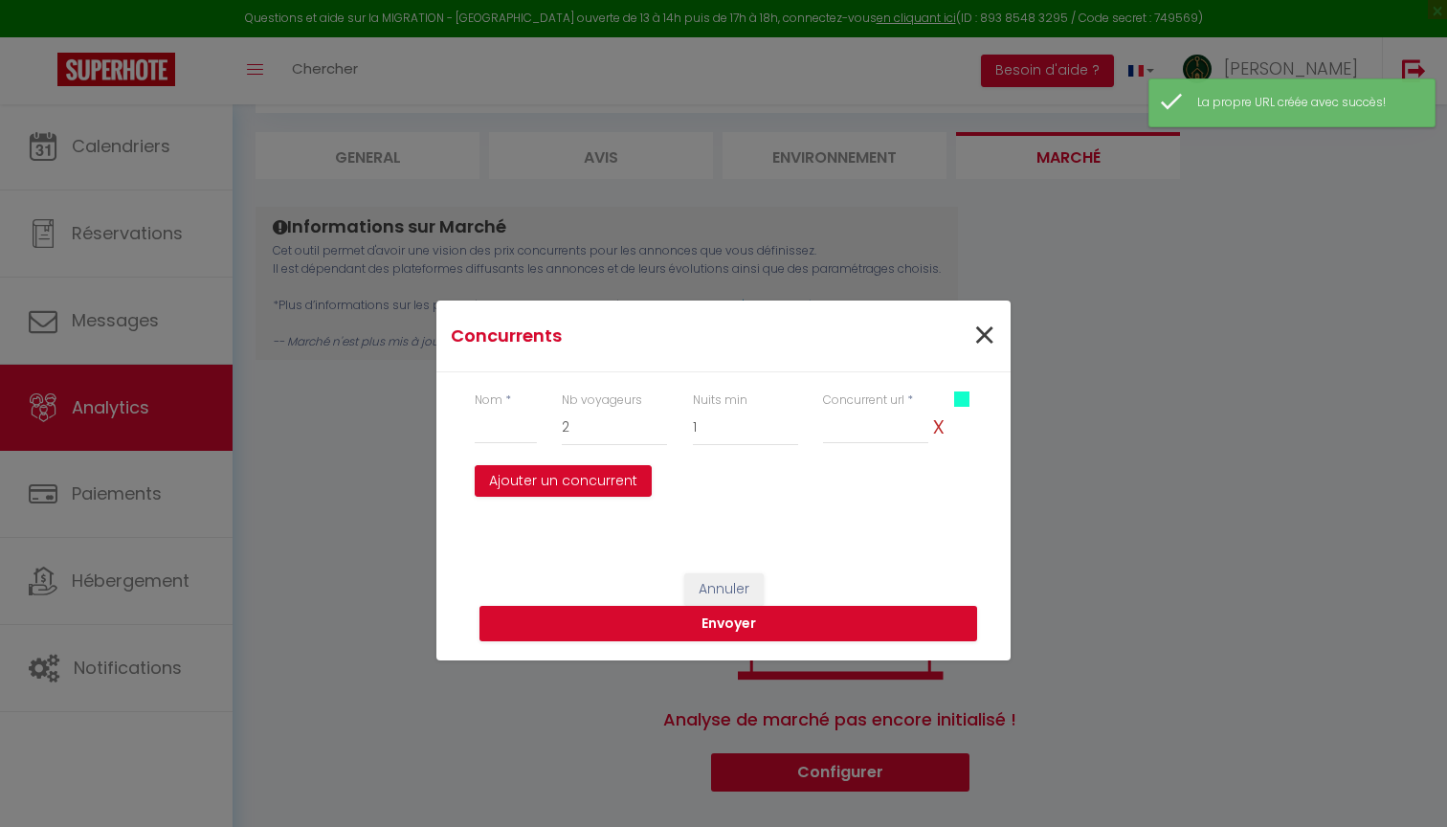
click at [975, 337] on span "×" at bounding box center [984, 335] width 24 height 57
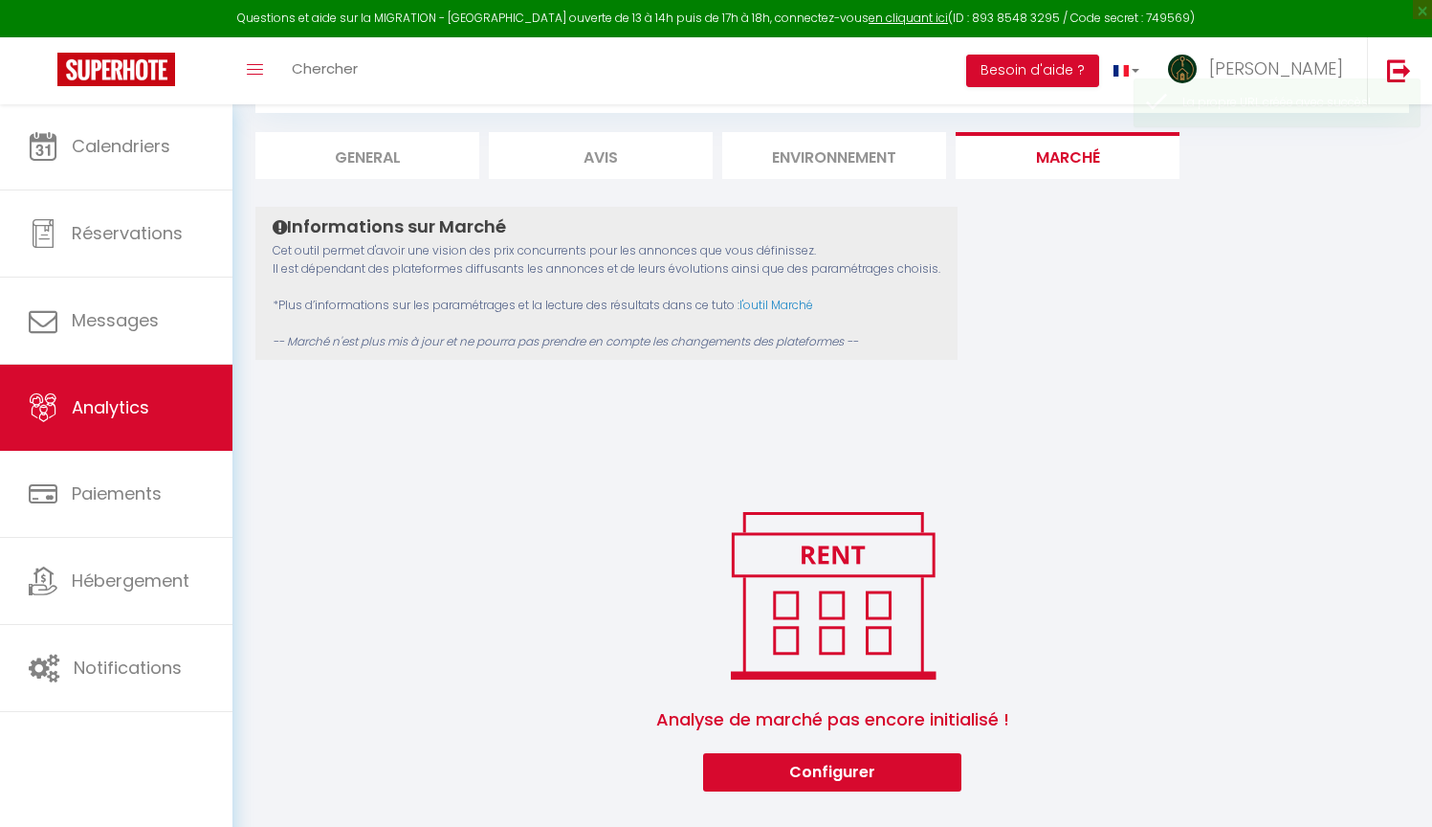
click at [606, 159] on li "Avis" at bounding box center [601, 155] width 224 height 47
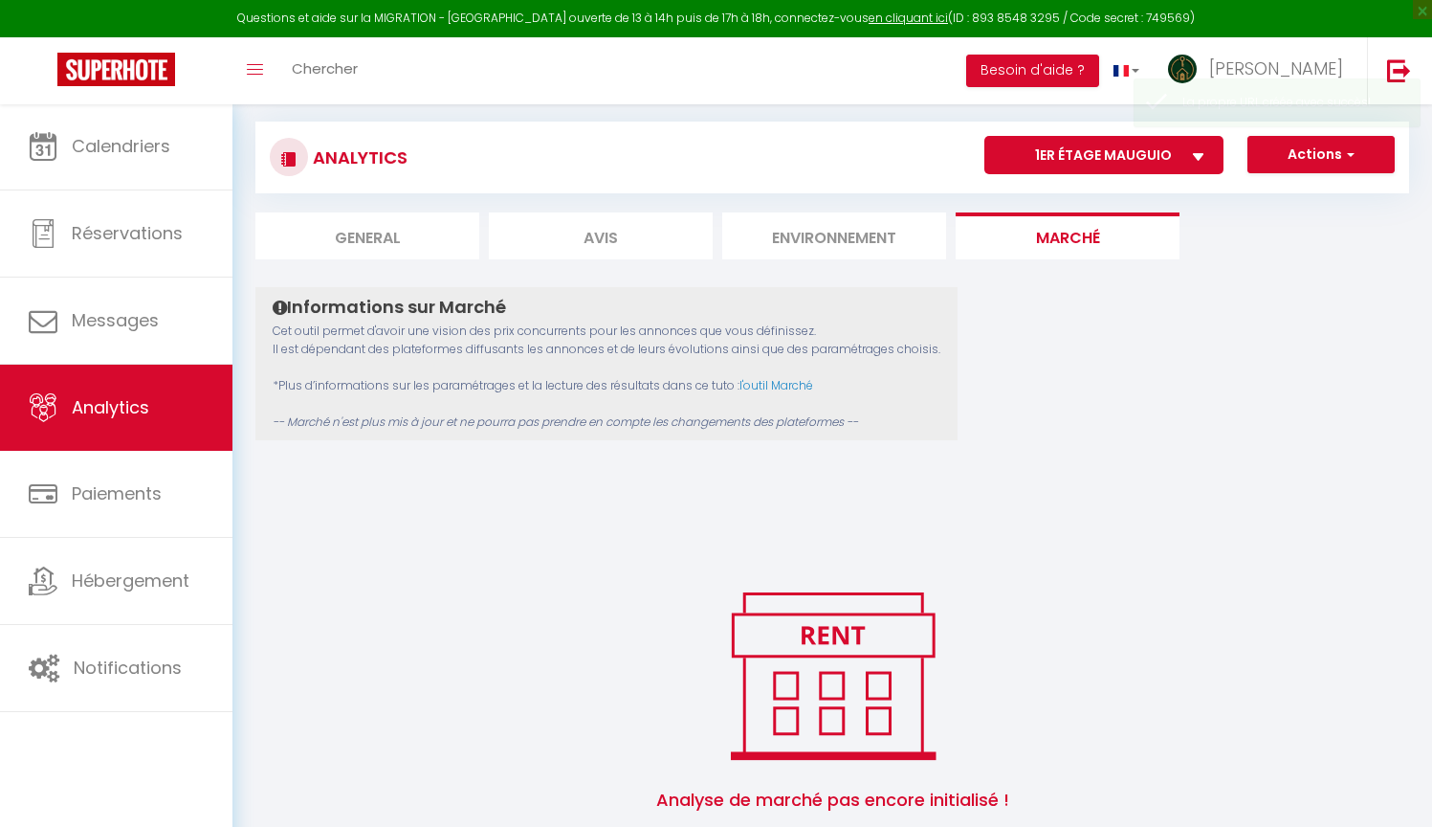
select select "2025"
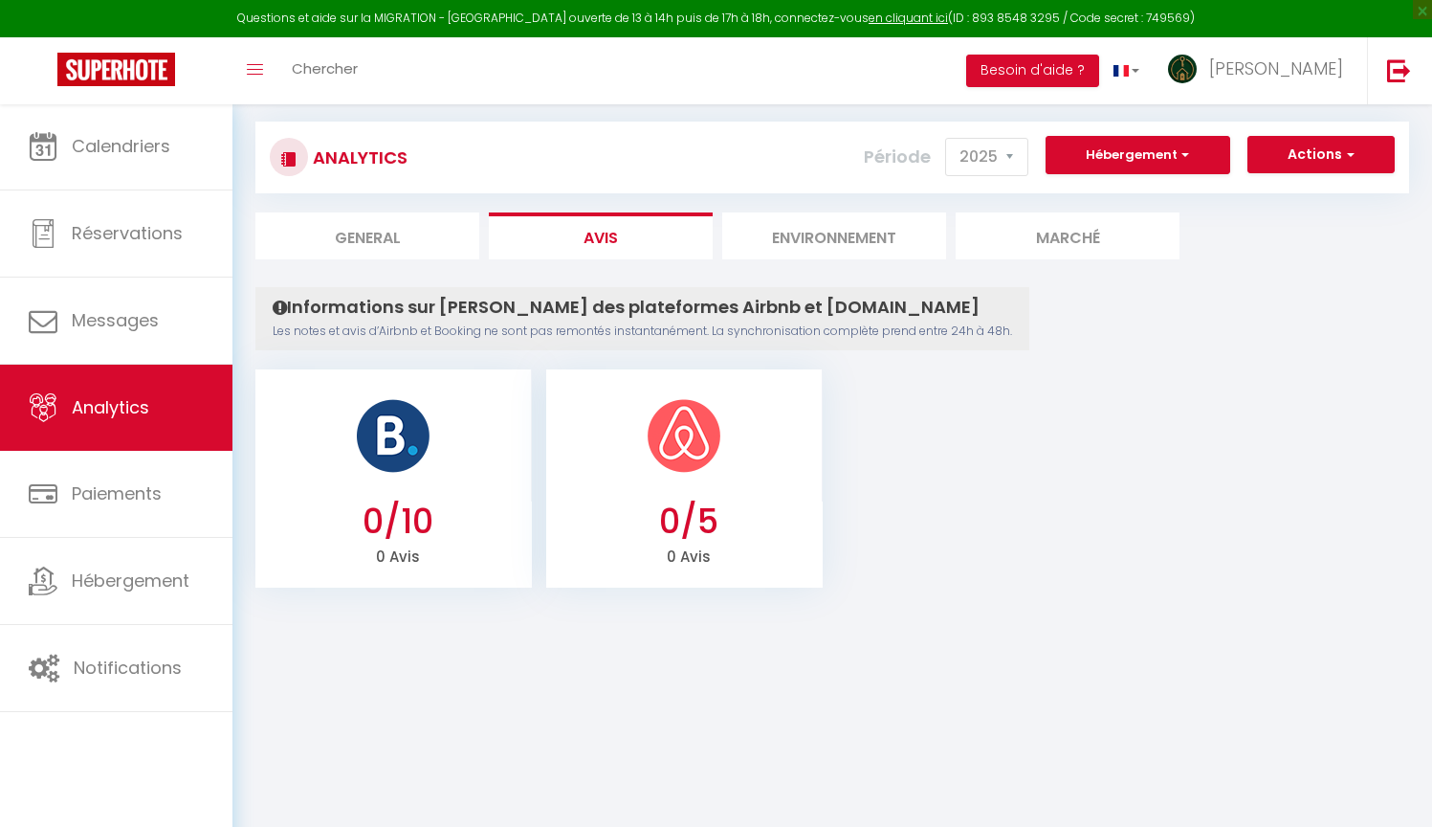
click at [1198, 159] on button "Hébergement" at bounding box center [1138, 155] width 185 height 38
click at [1308, 145] on button "Actions" at bounding box center [1321, 155] width 147 height 38
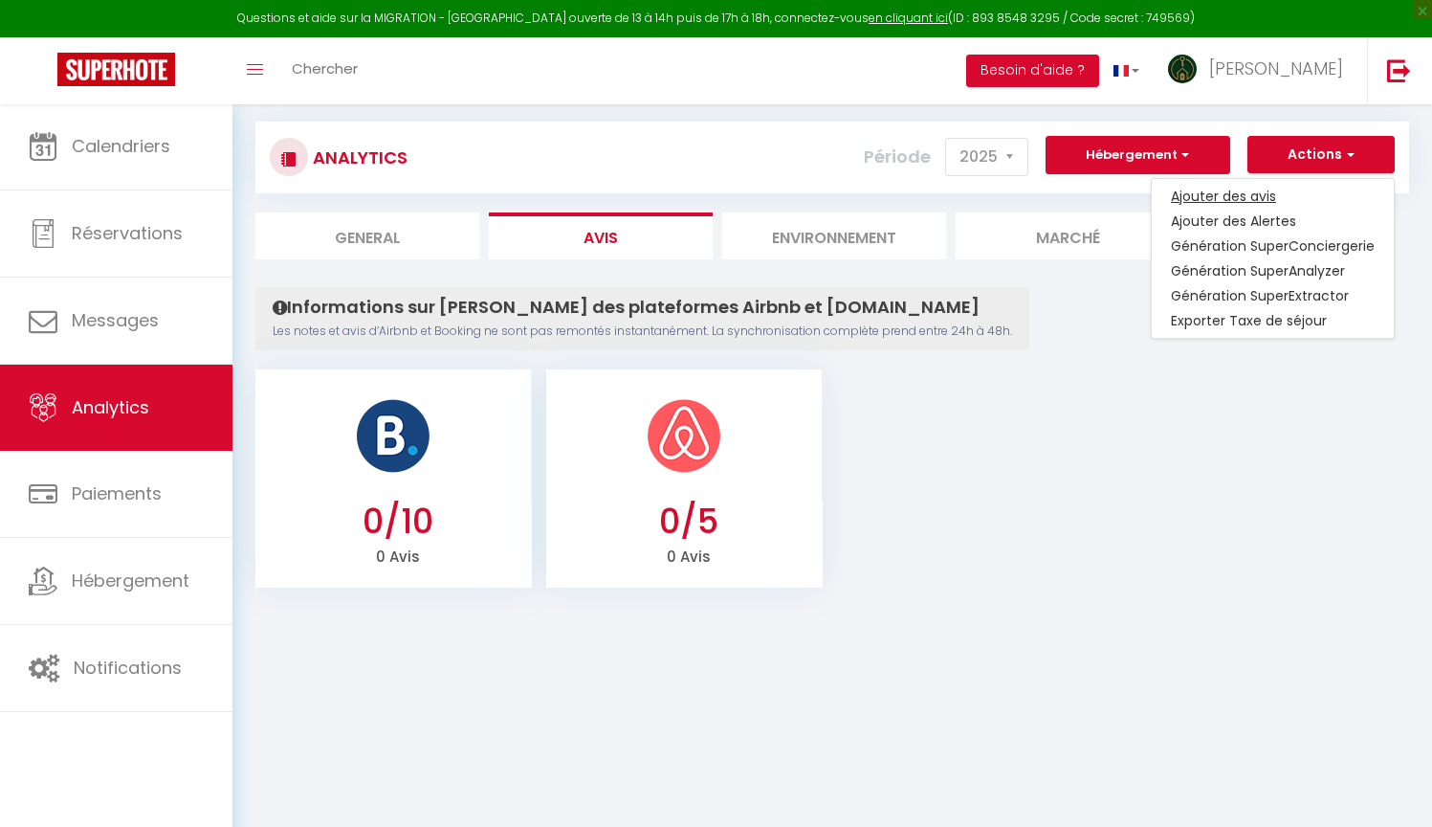
click at [1248, 188] on link "Ajouter des avis" at bounding box center [1273, 196] width 242 height 25
select select "42941"
type input "[URL][DOMAIN_NAME]"
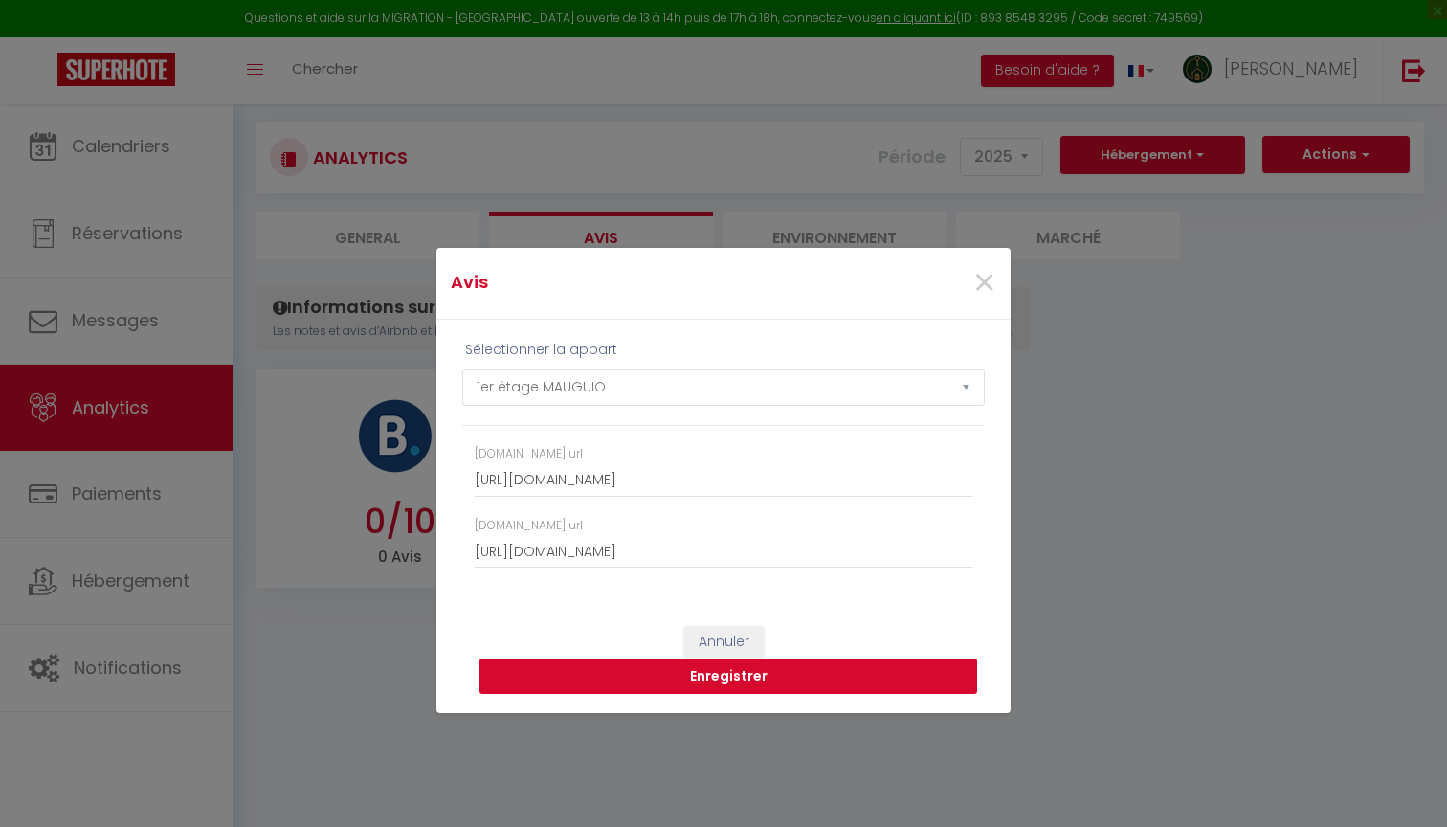
click at [636, 678] on button "Enregistrer" at bounding box center [728, 676] width 498 height 36
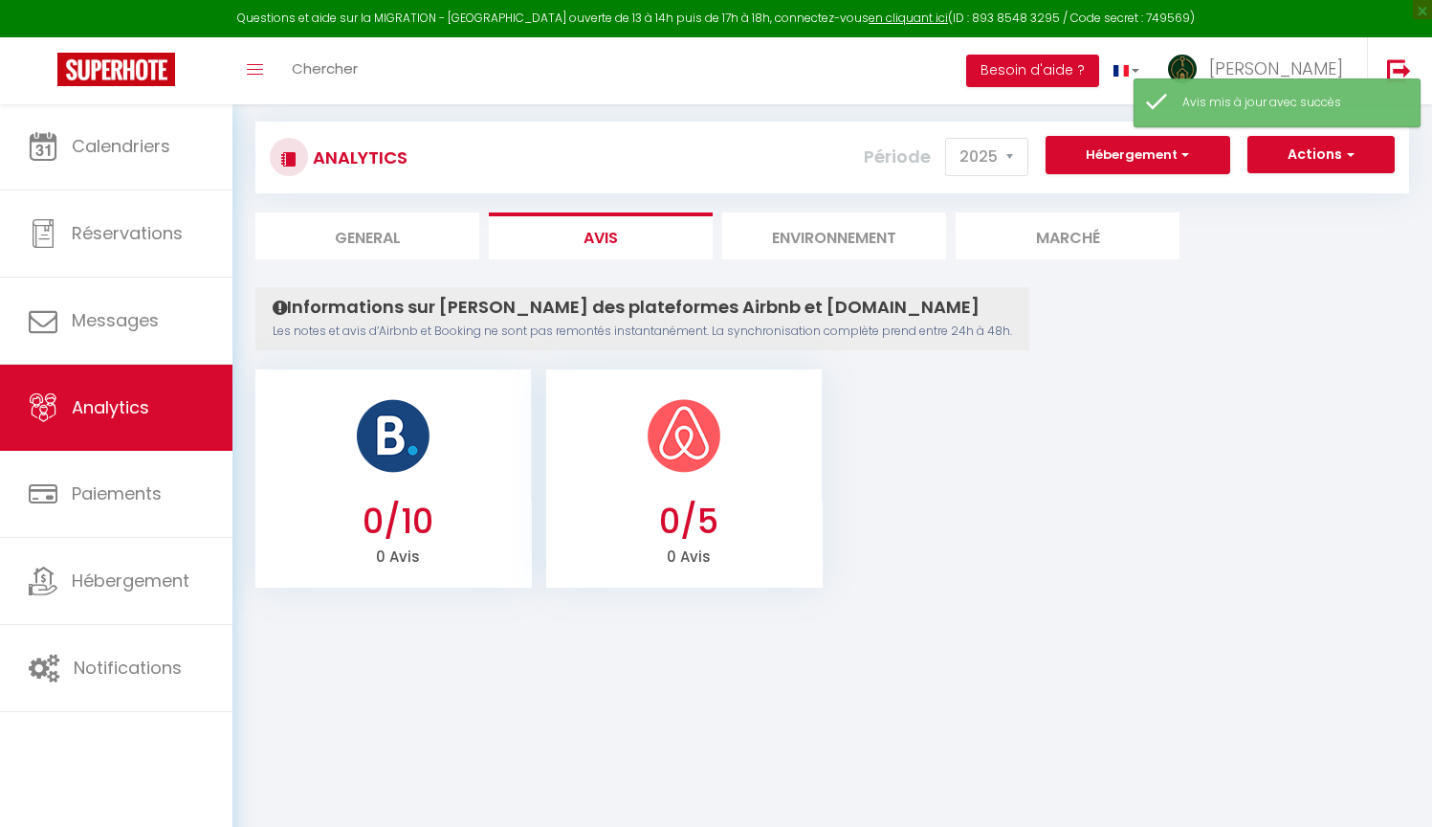
click at [1325, 145] on button "Actions" at bounding box center [1321, 155] width 147 height 38
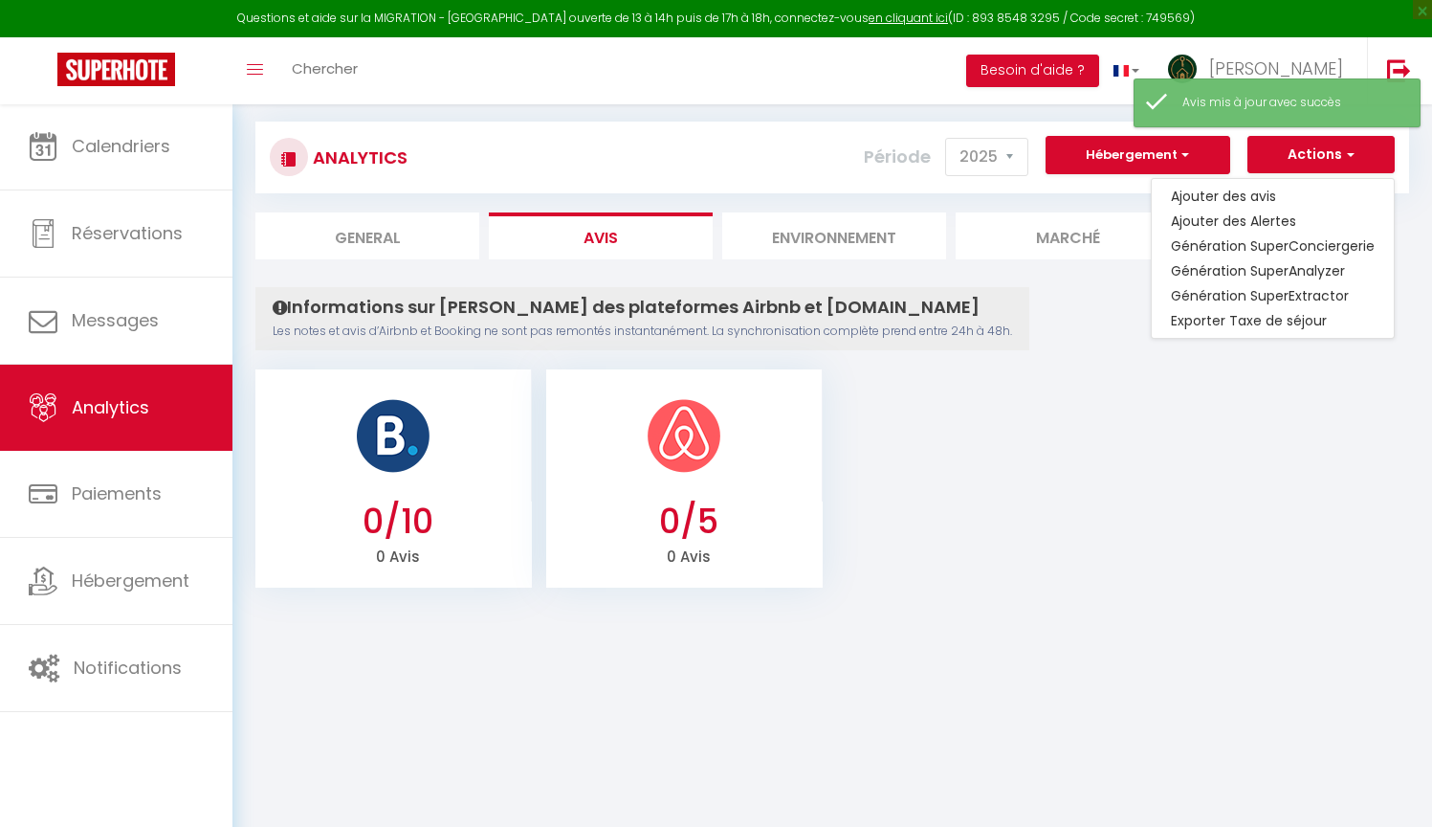
click at [1325, 145] on button "Actions" at bounding box center [1321, 155] width 147 height 38
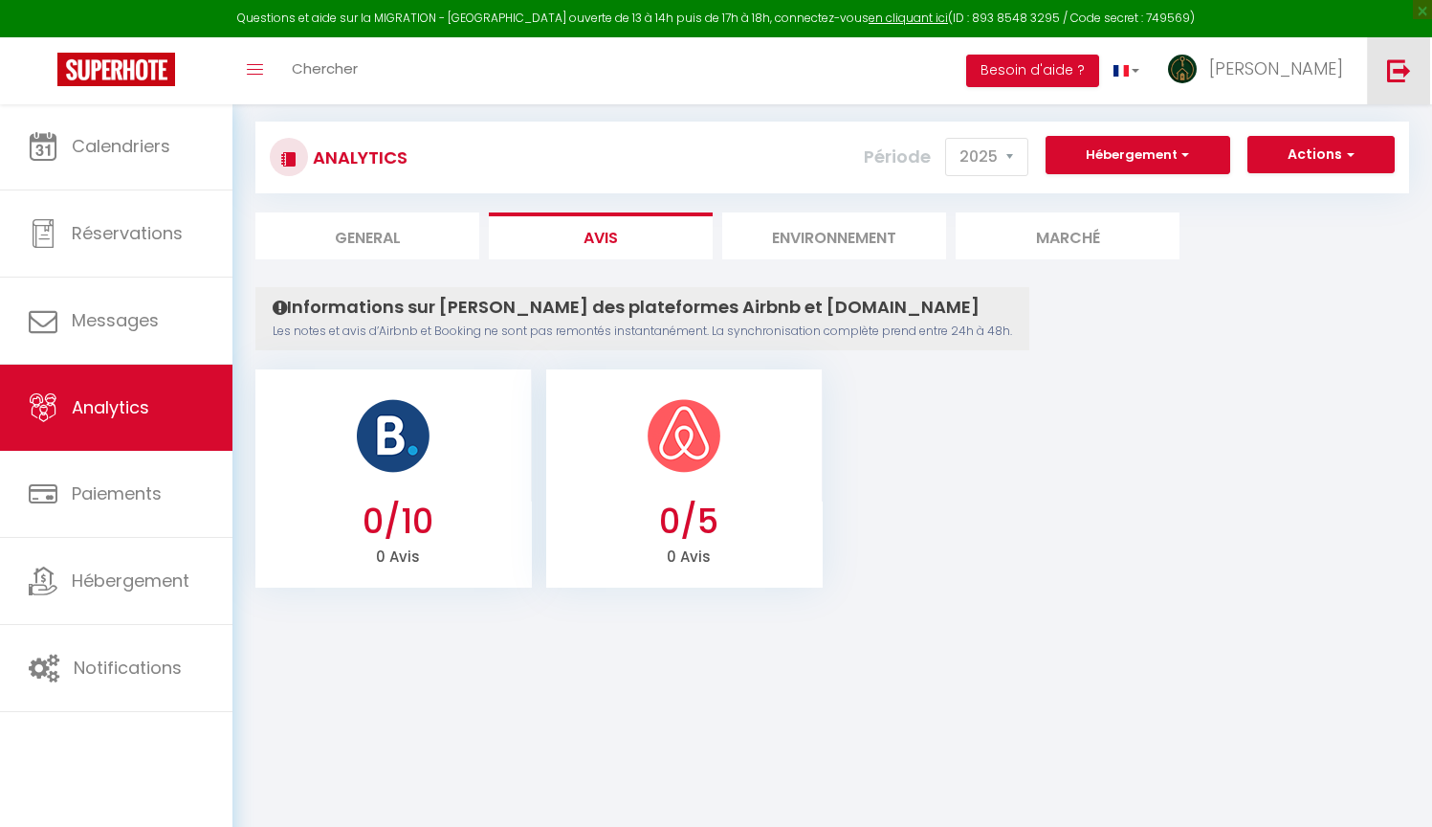
click at [1396, 69] on img at bounding box center [1399, 70] width 24 height 24
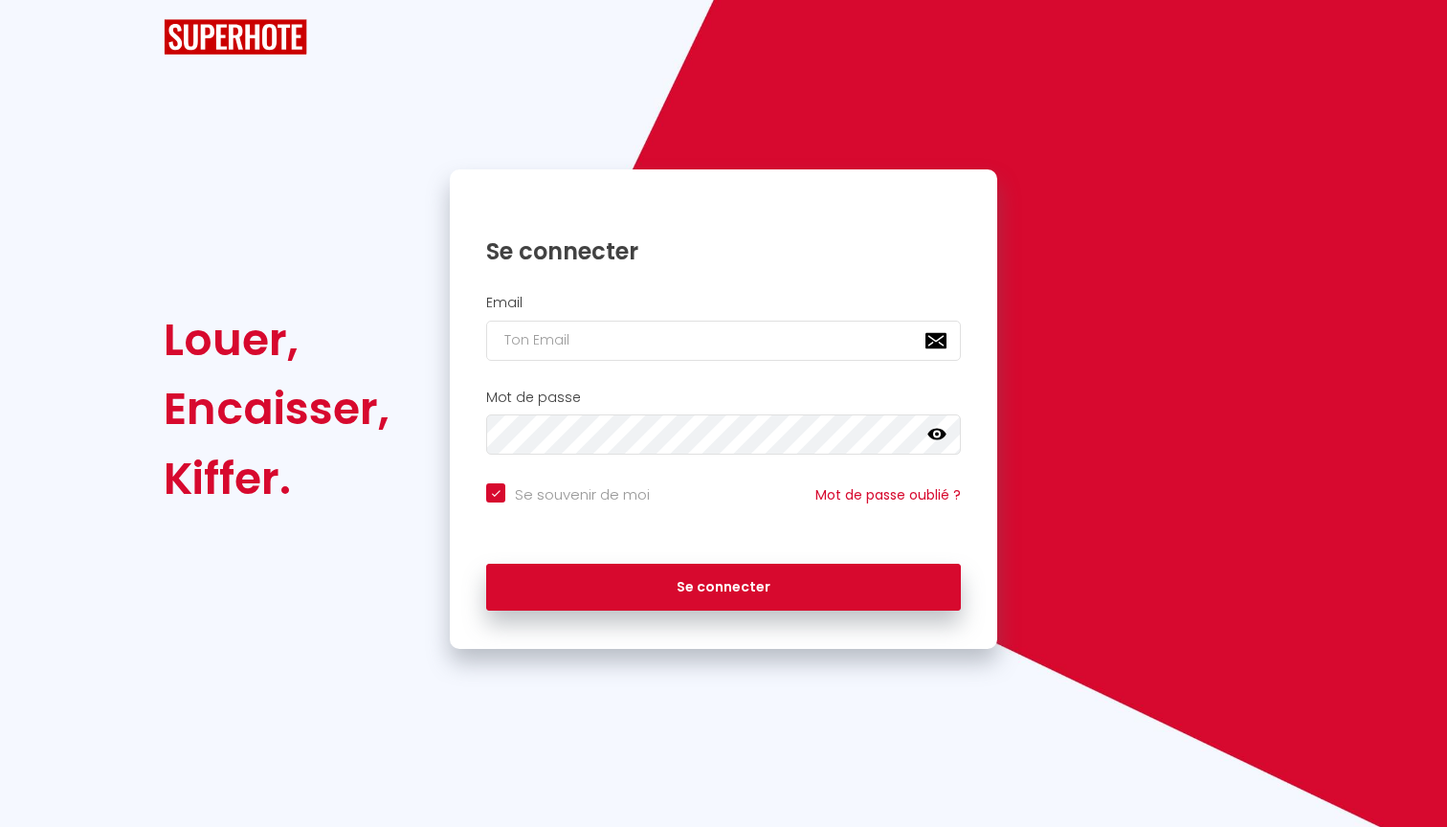
checkbox input "true"
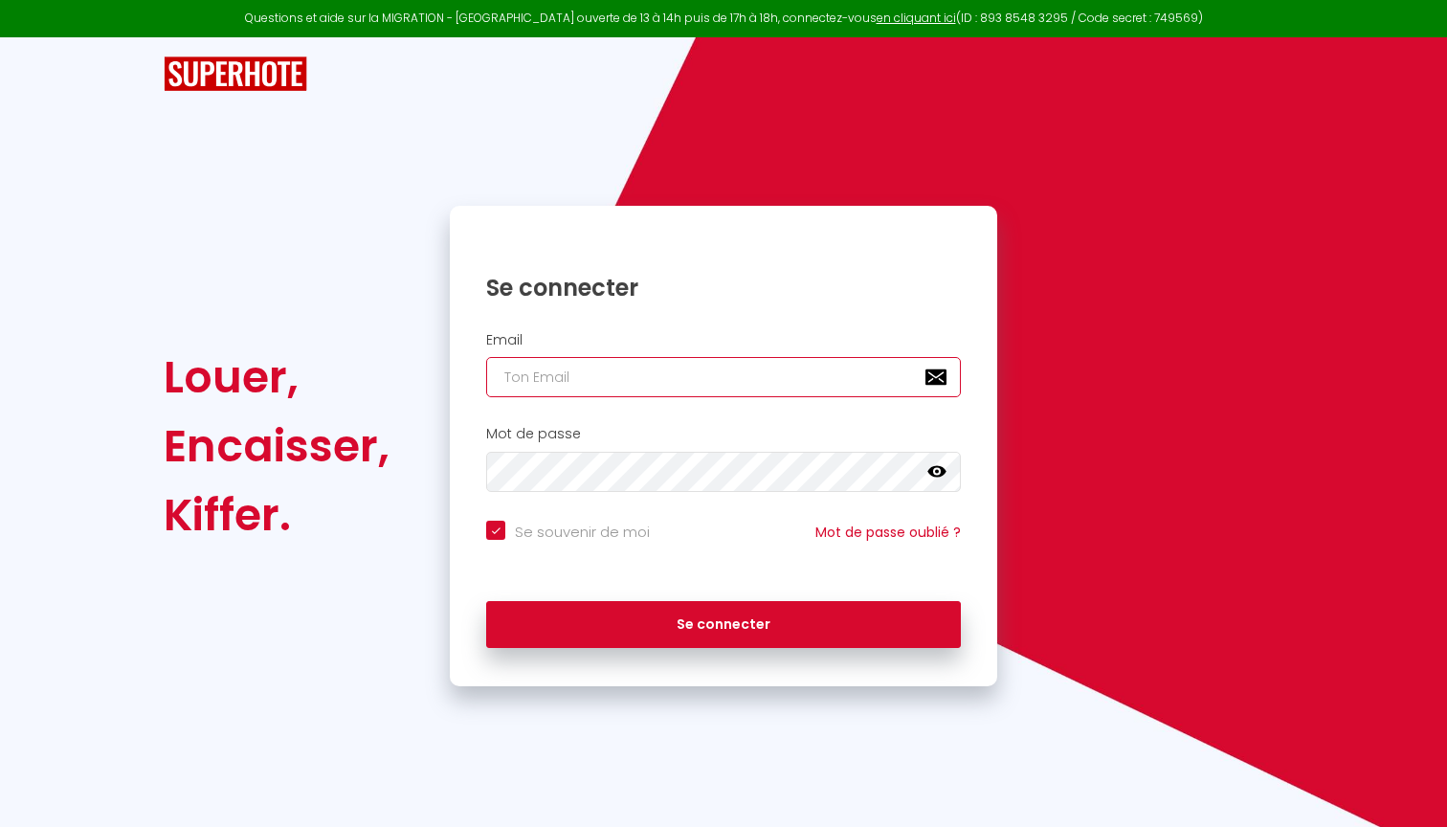
type input "[EMAIL_ADDRESS][DOMAIN_NAME]"
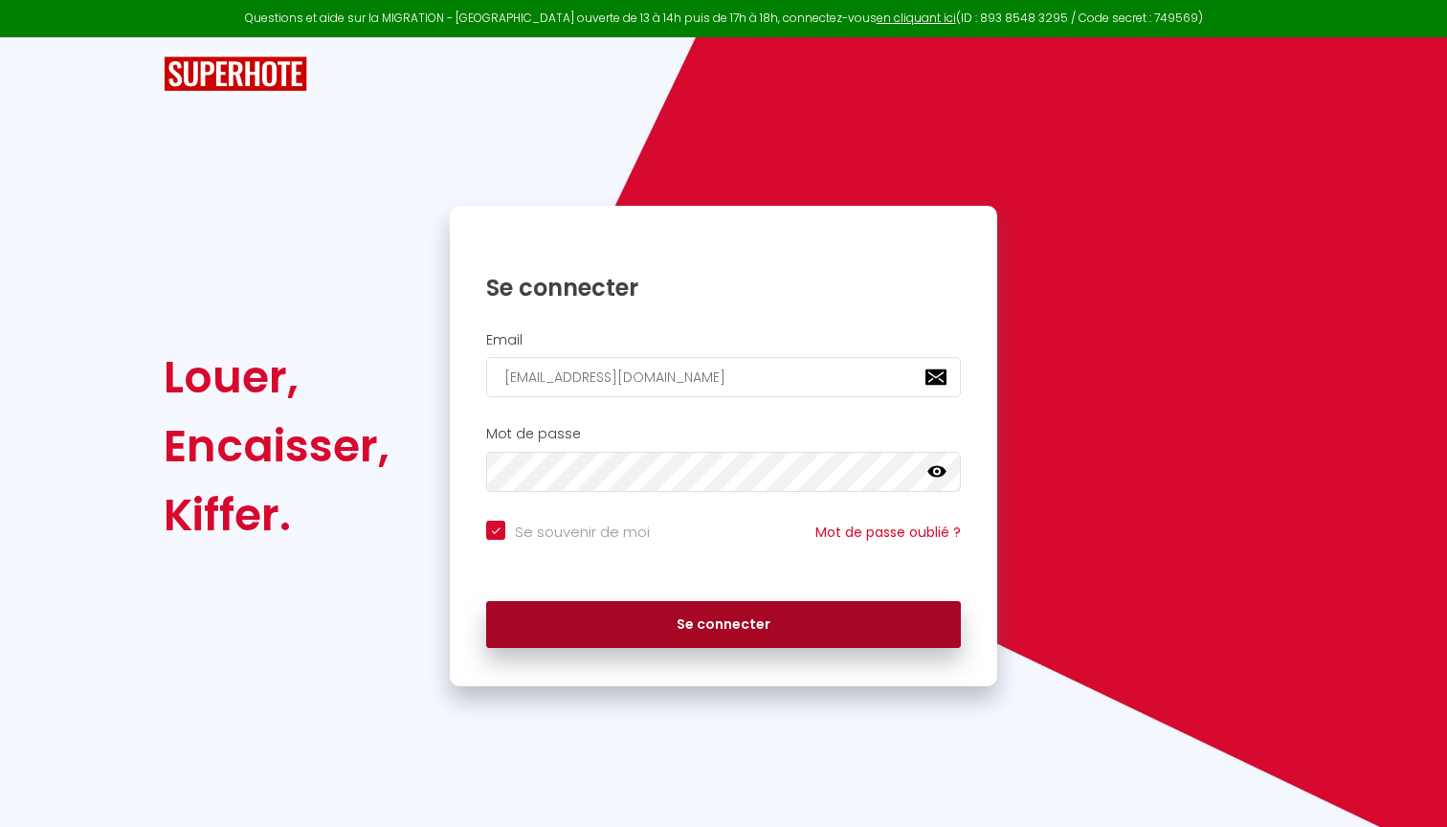
click at [717, 618] on button "Se connecter" at bounding box center [723, 625] width 475 height 48
checkbox input "true"
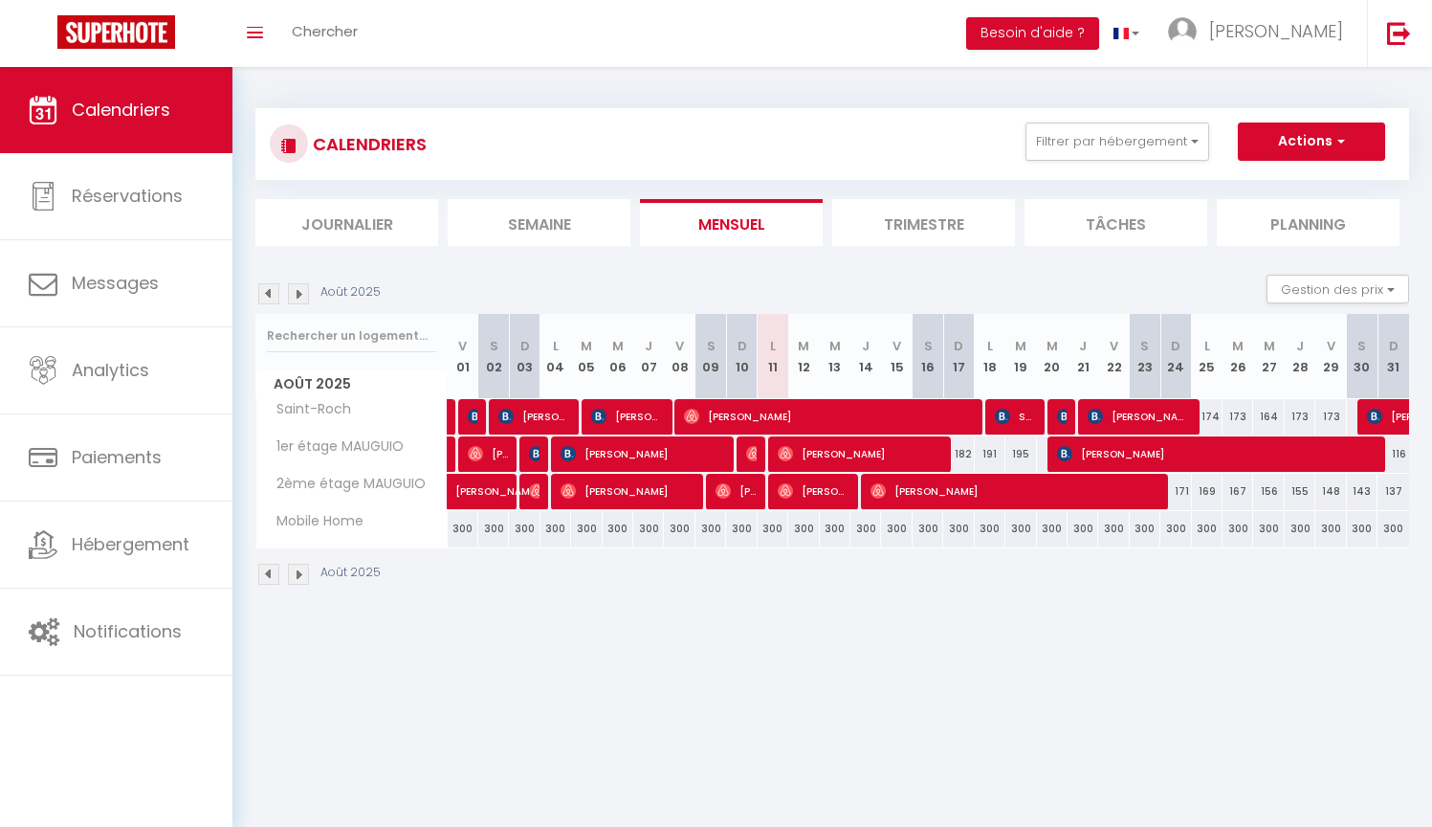
click at [921, 222] on li "Trimestre" at bounding box center [923, 222] width 183 height 47
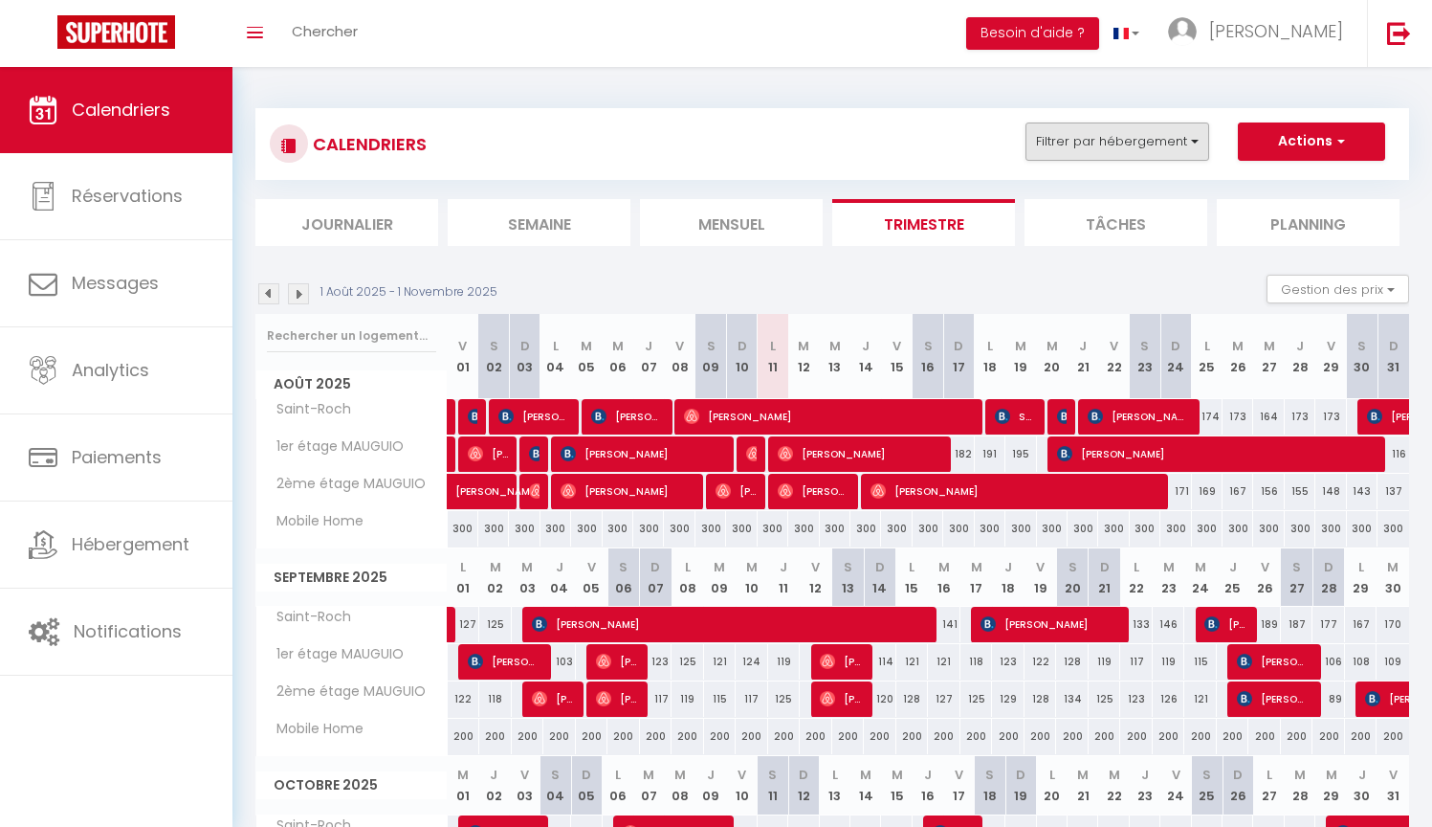
click at [1106, 139] on button "Filtrer par hébergement" at bounding box center [1118, 141] width 184 height 38
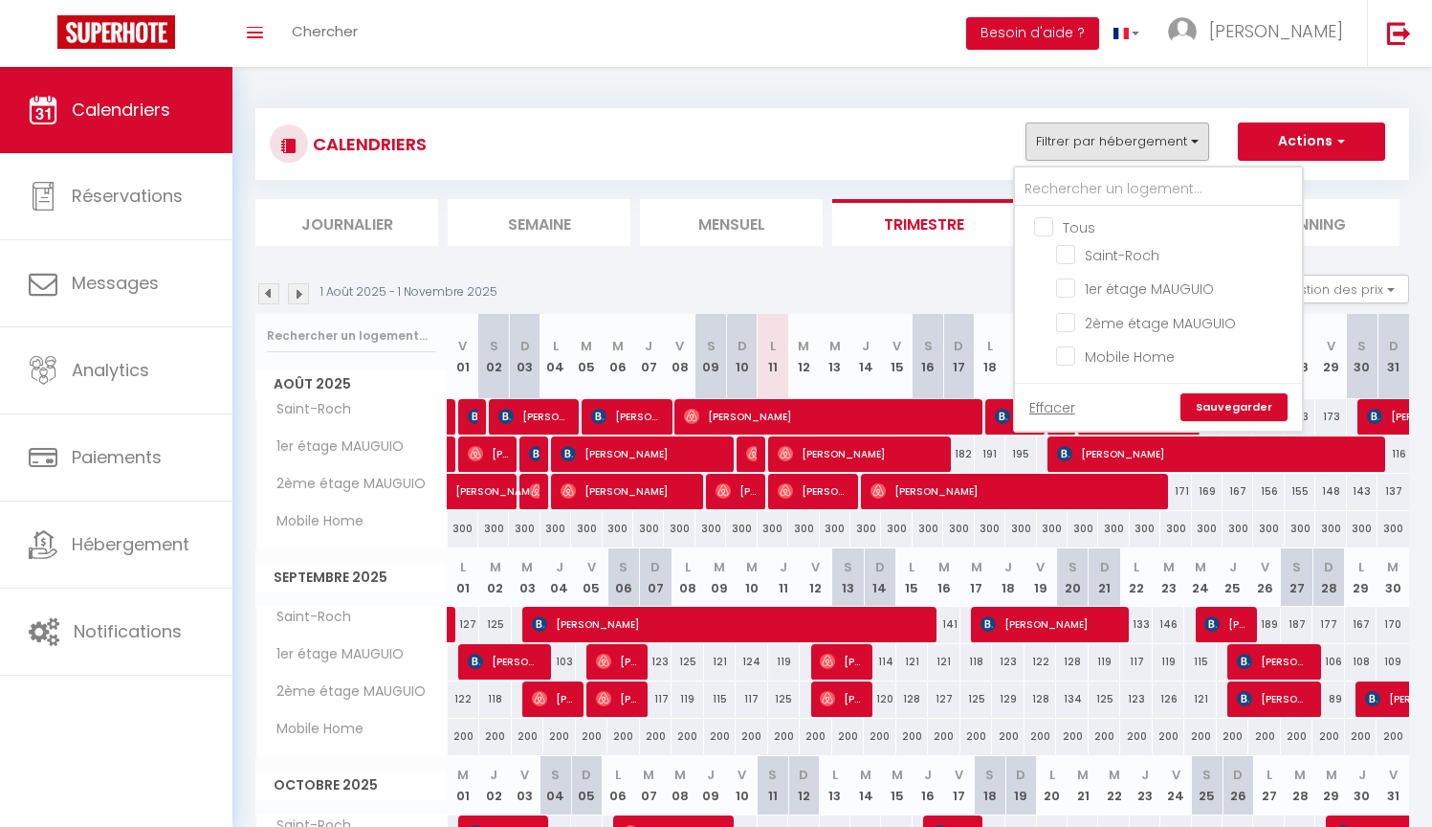
click at [1077, 224] on input "Tous" at bounding box center [1177, 225] width 287 height 19
checkbox input "true"
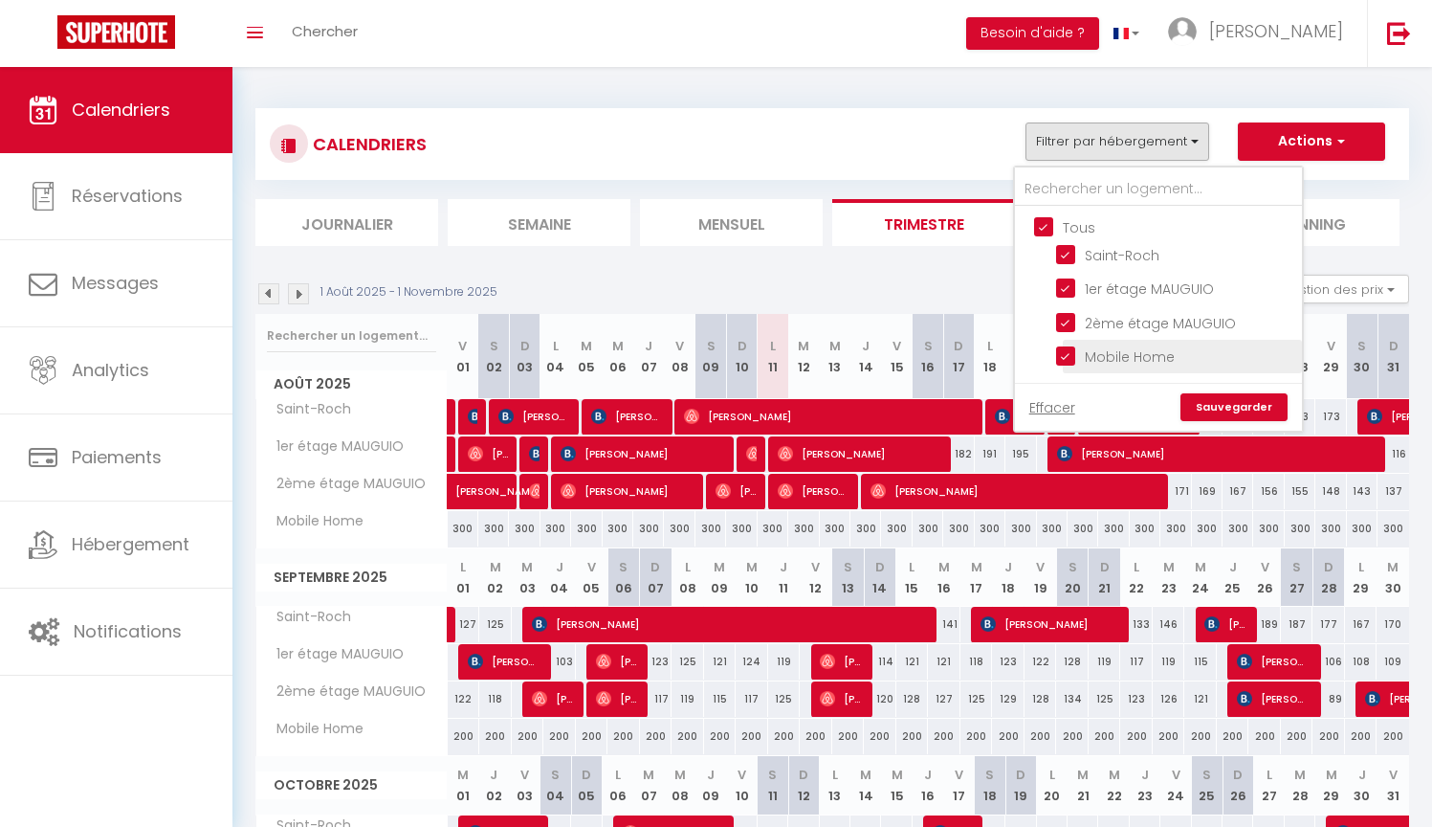
click at [1073, 359] on input "Mobile Home" at bounding box center [1175, 354] width 239 height 19
checkbox input "false"
click at [1210, 411] on link "Sauvegarder" at bounding box center [1234, 407] width 107 height 29
